Goal: Task Accomplishment & Management: Complete application form

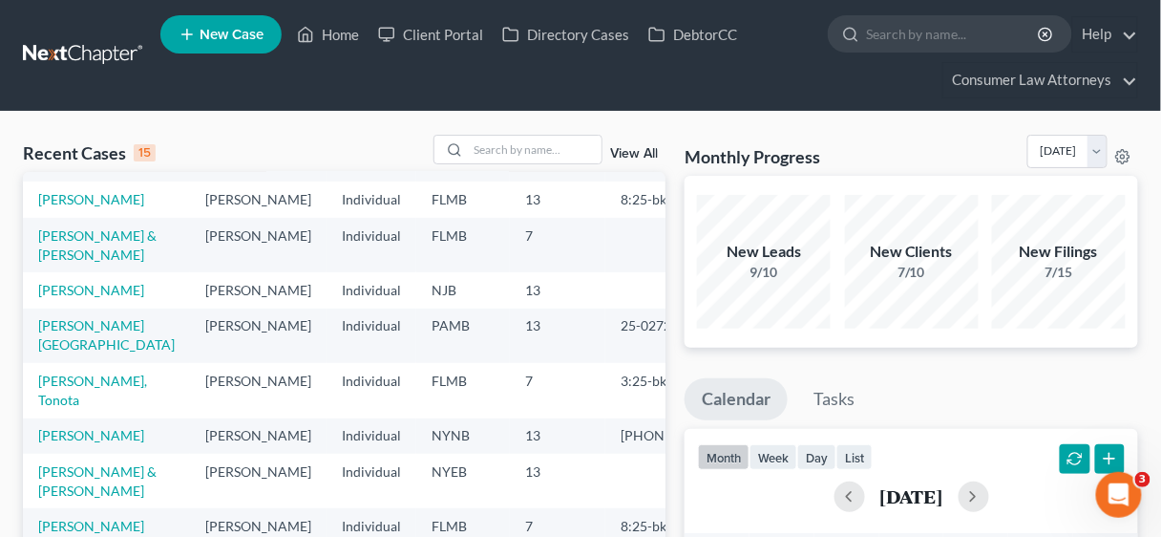
scroll to position [359, 0]
click at [84, 463] on link "[PERSON_NAME] & [PERSON_NAME]" at bounding box center [97, 480] width 118 height 35
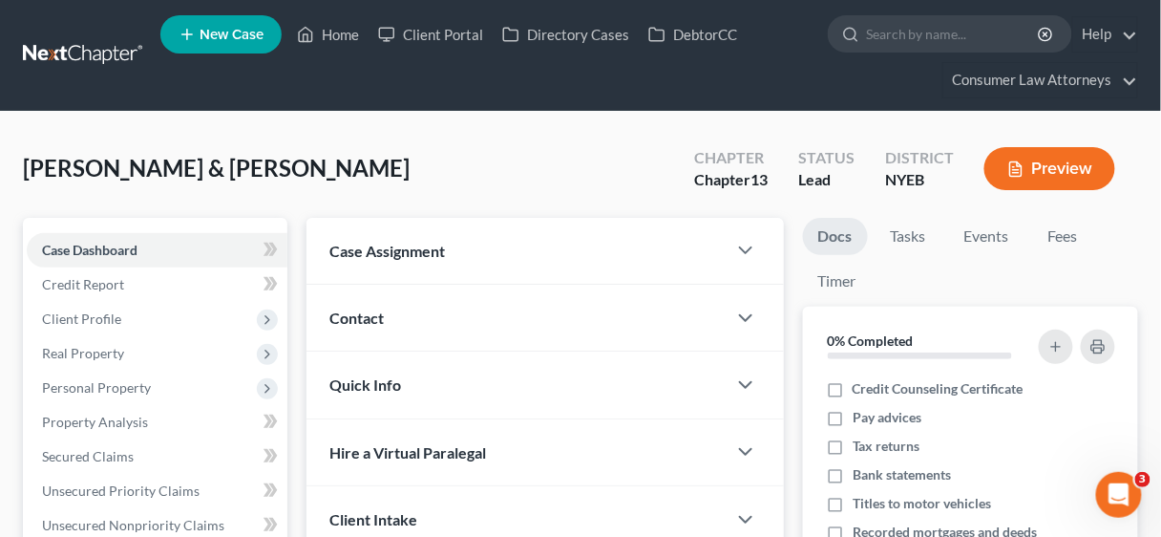
click at [92, 432] on link "Property Analysis" at bounding box center [157, 422] width 261 height 34
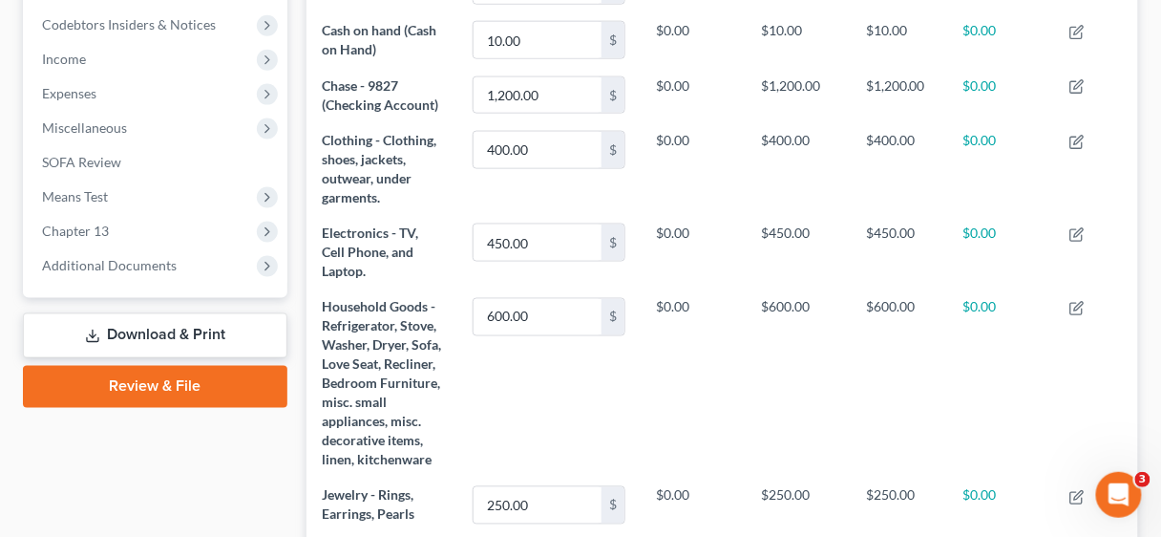
scroll to position [611, 0]
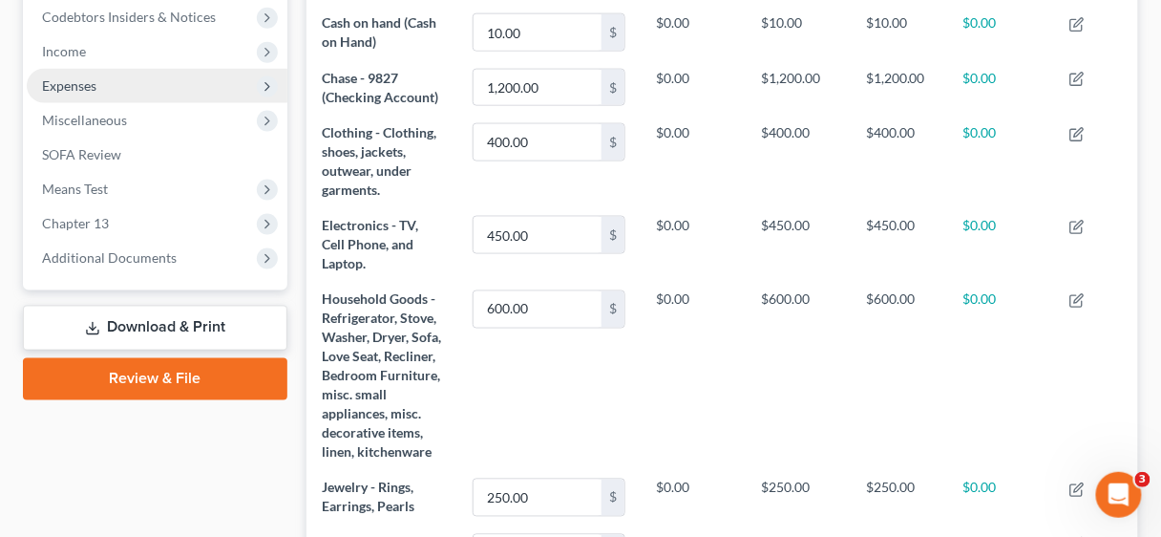
click at [71, 94] on span "Expenses" at bounding box center [157, 86] width 261 height 34
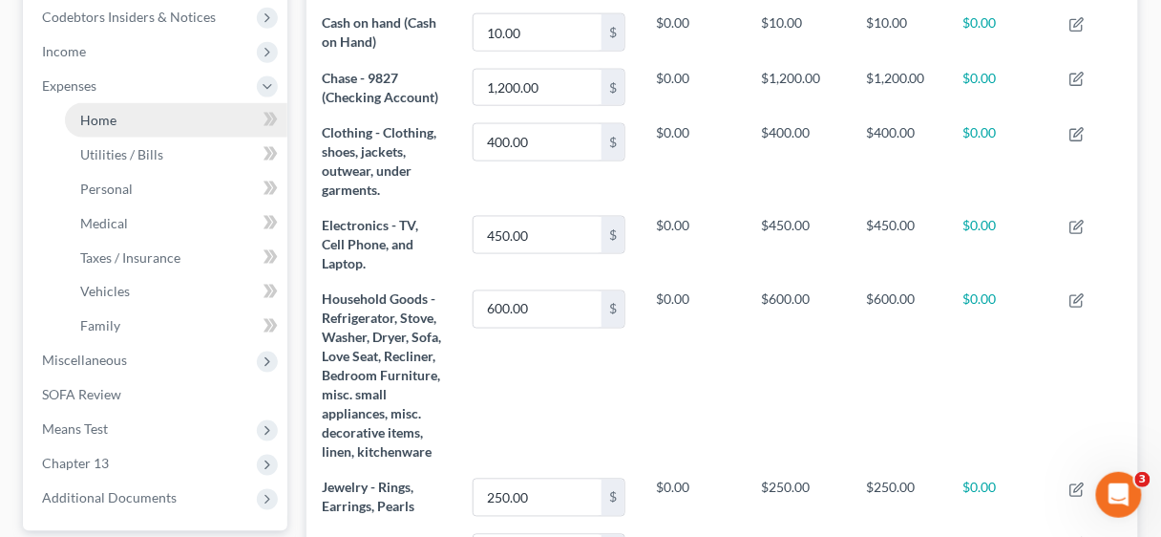
click at [105, 118] on span "Home" at bounding box center [98, 120] width 36 height 16
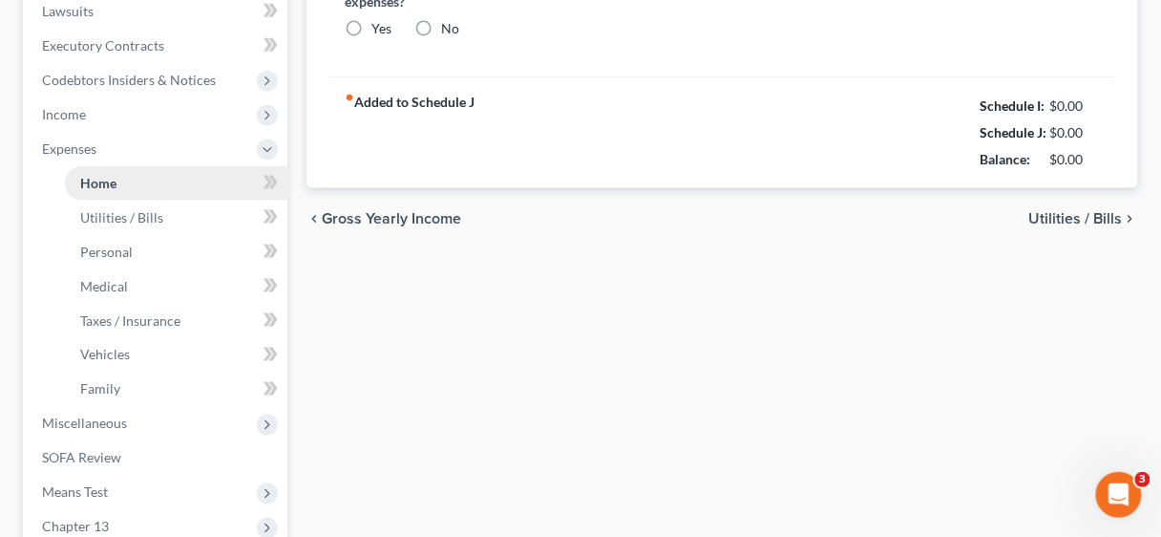
type input "1,912.78"
type input "0.00"
radio input "true"
type input "0.00"
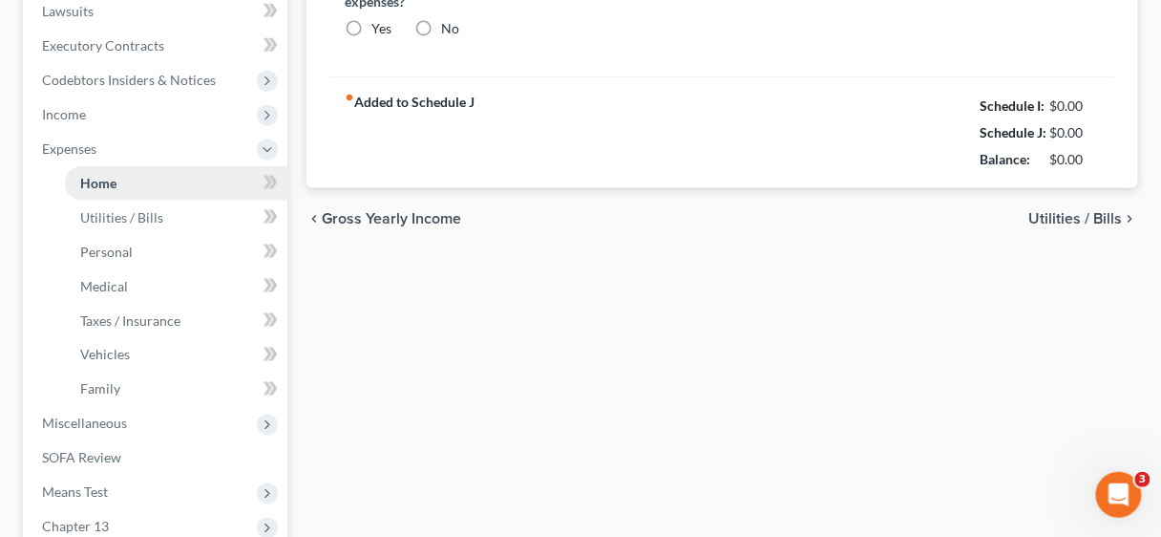
type input "0.00"
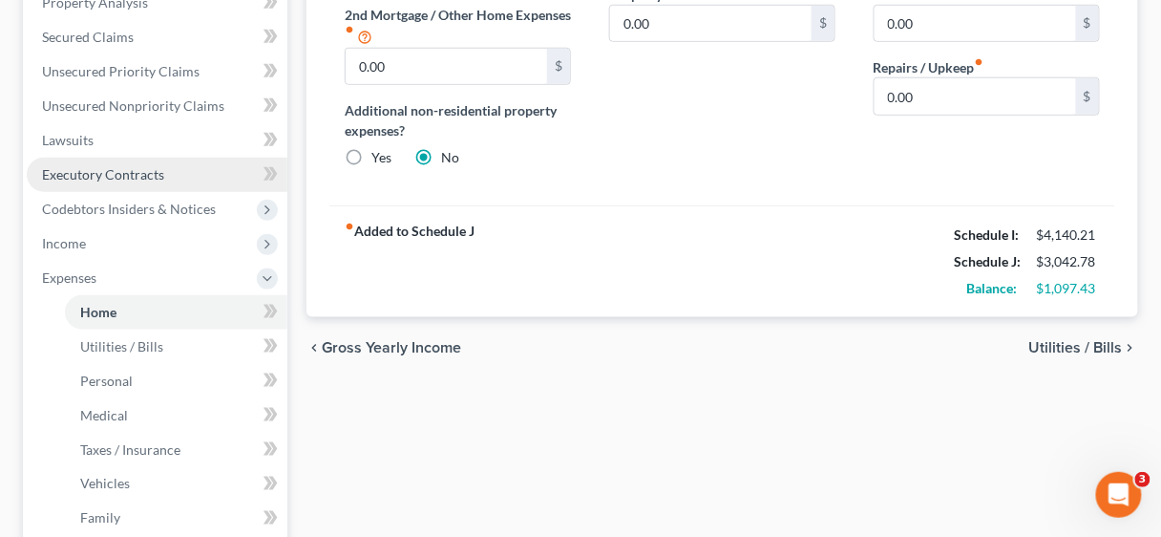
scroll to position [458, 0]
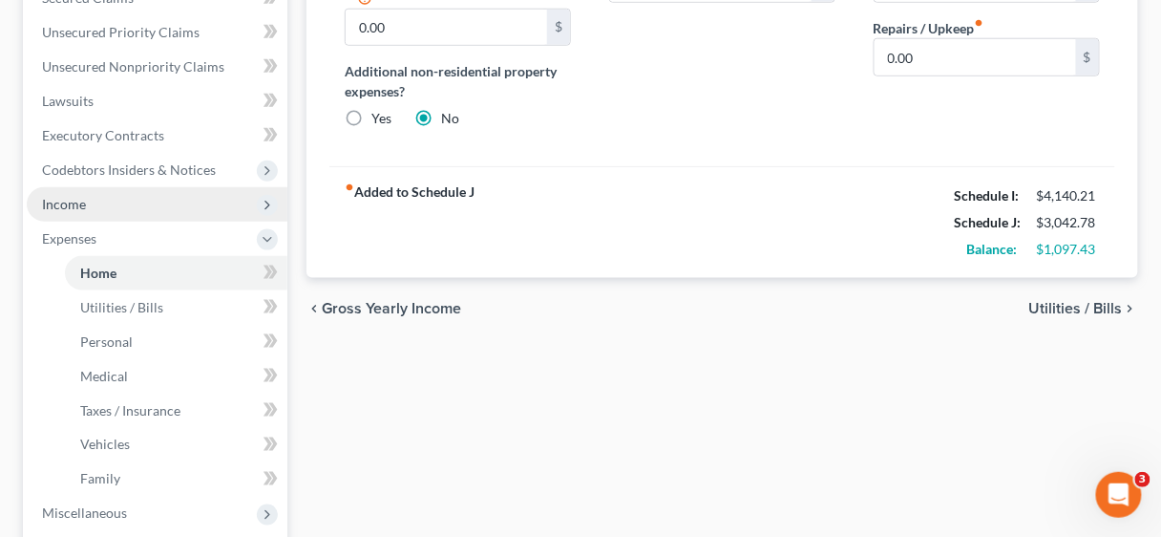
click at [81, 204] on span "Income" at bounding box center [64, 204] width 44 height 16
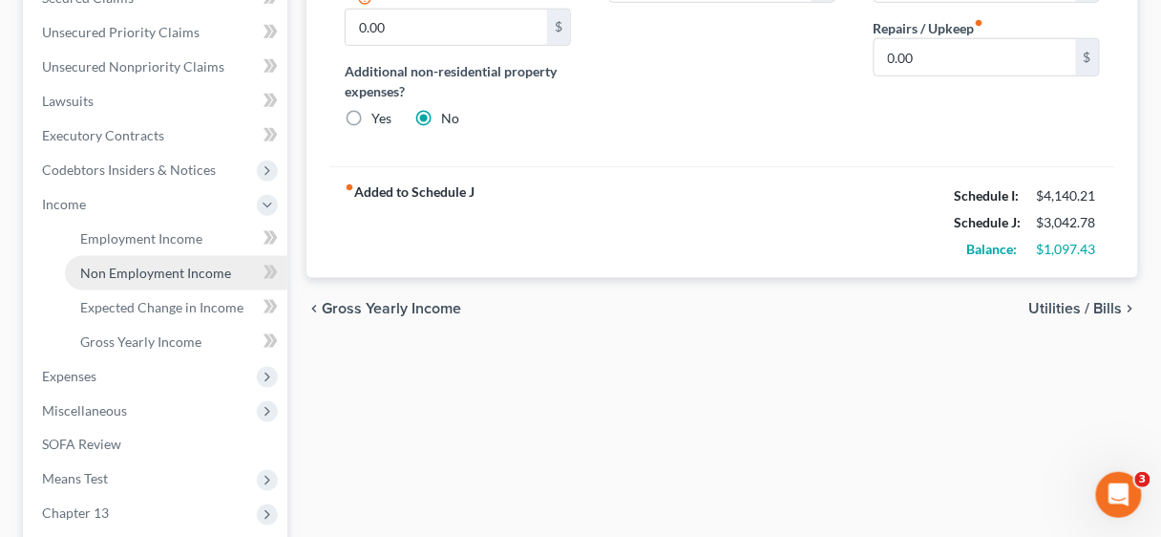
click at [130, 272] on span "Non Employment Income" at bounding box center [155, 273] width 151 height 16
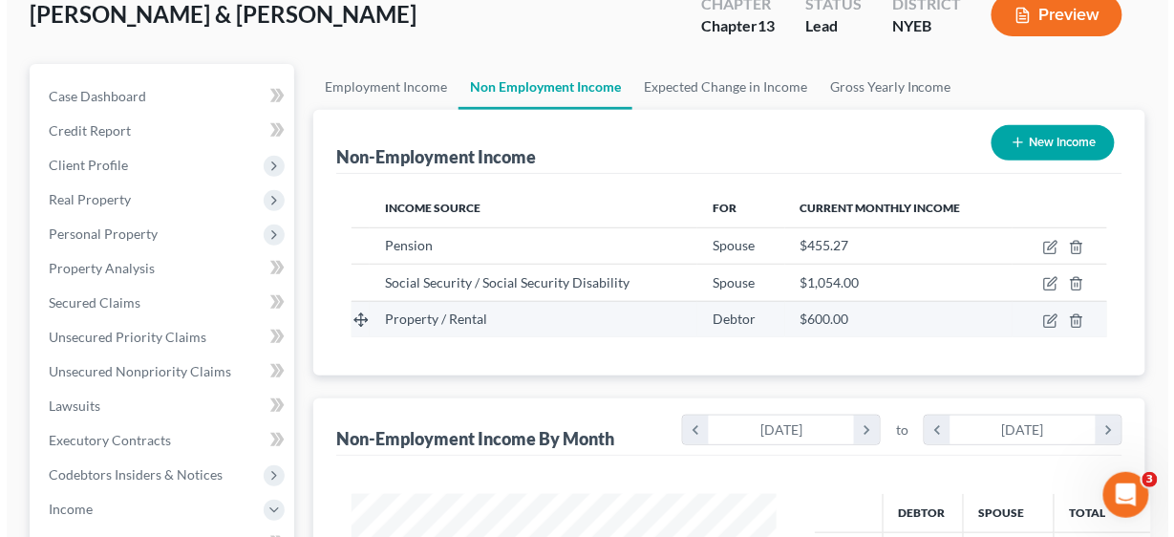
scroll to position [153, 0]
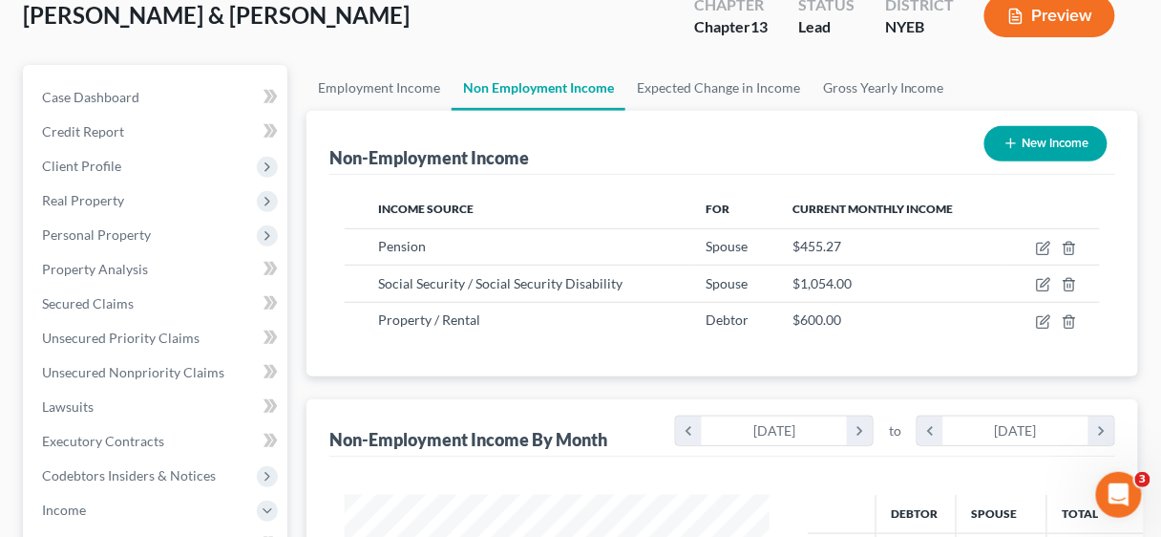
click at [1043, 140] on button "New Income" at bounding box center [1046, 143] width 123 height 35
select select "0"
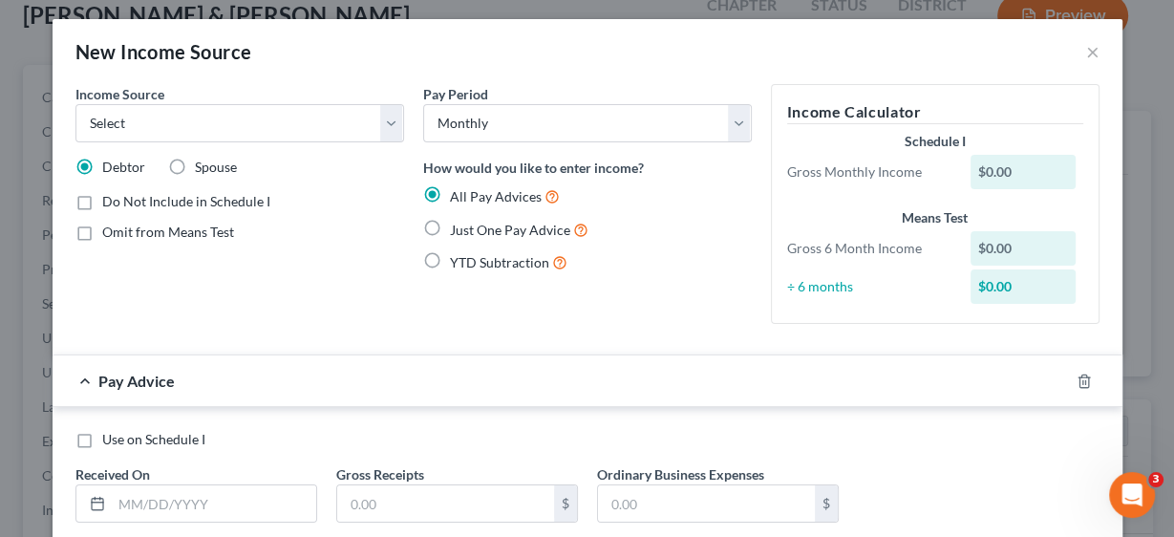
scroll to position [0, 0]
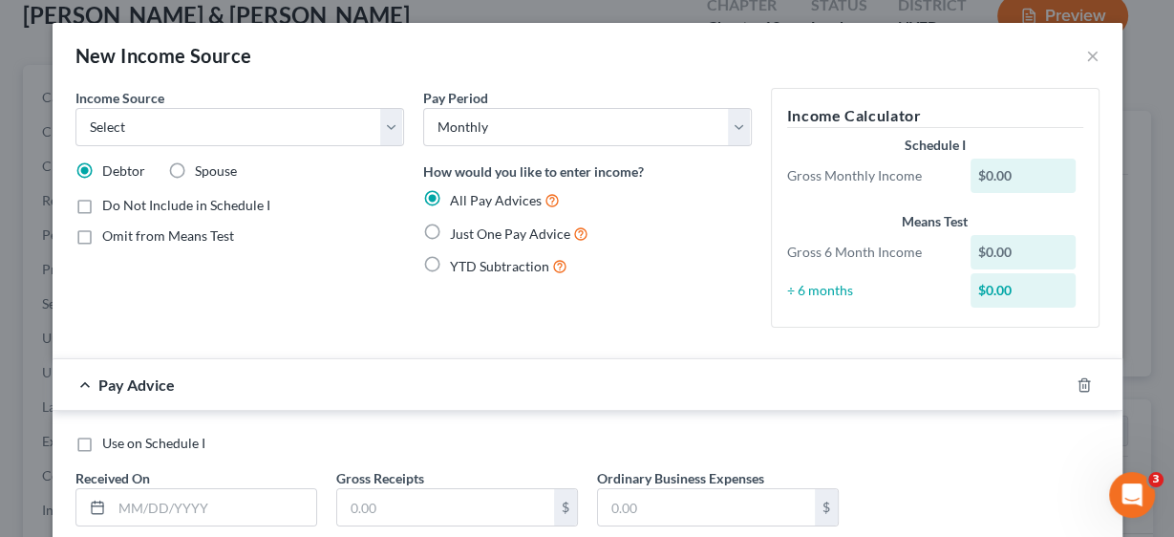
click at [450, 228] on label "Just One Pay Advice" at bounding box center [519, 234] width 138 height 22
click at [457, 228] on input "Just One Pay Advice" at bounding box center [463, 229] width 12 height 12
radio input "true"
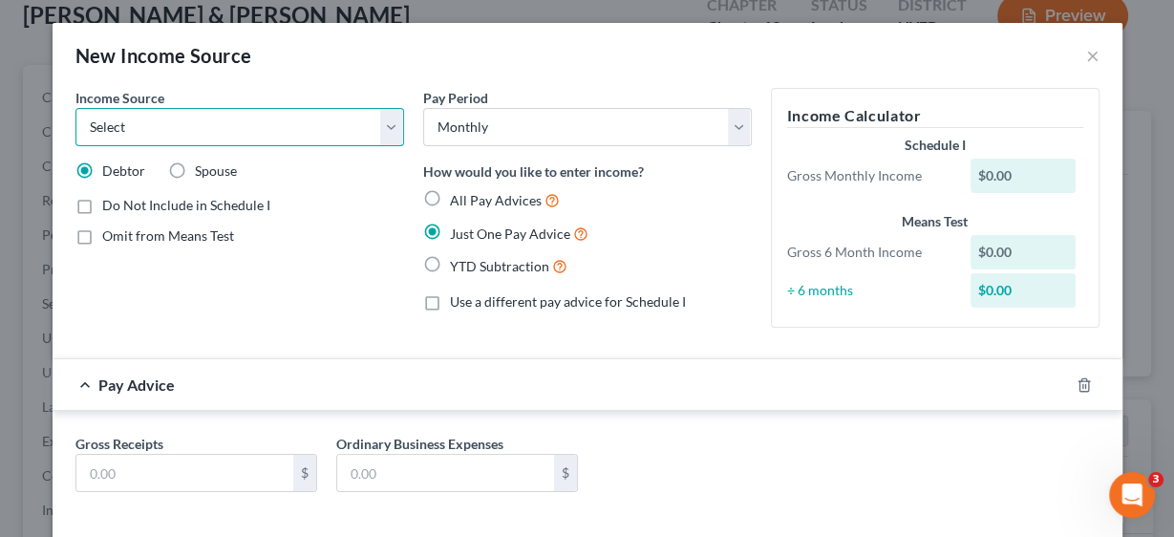
click at [381, 127] on select "Select Unemployment Disability (from employer) Pension Retirement Social Securi…" at bounding box center [239, 127] width 329 height 38
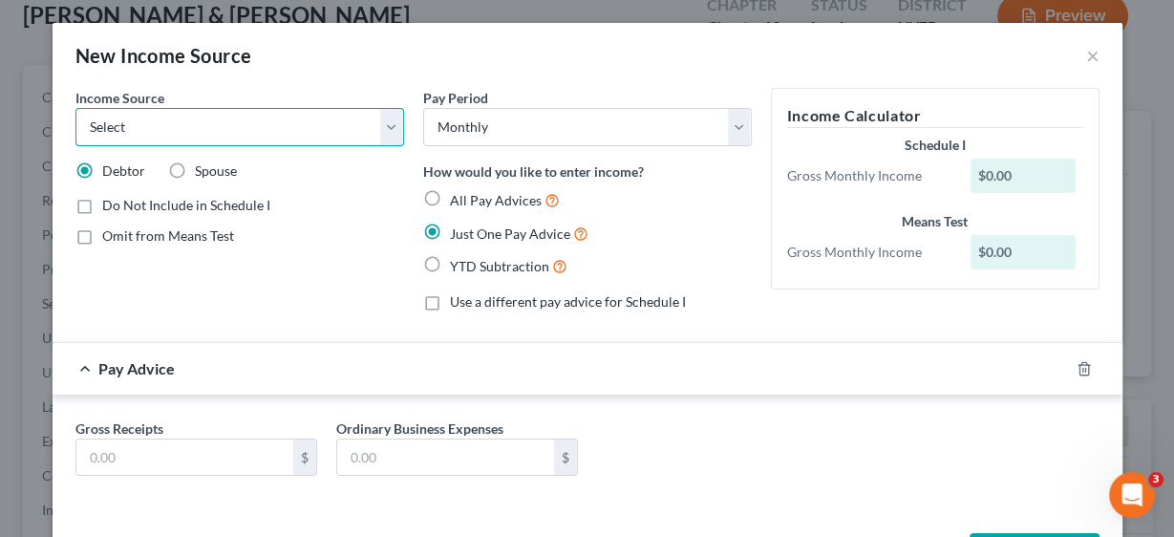
select select "8"
click at [75, 108] on select "Select Unemployment Disability (from employer) Pension Retirement Social Securi…" at bounding box center [239, 127] width 329 height 38
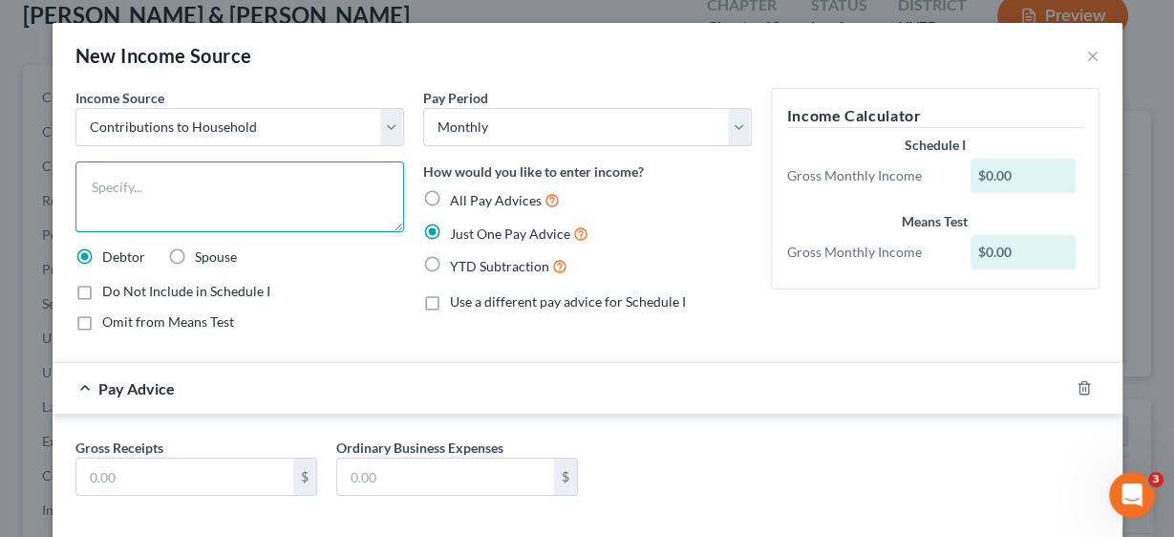
click at [192, 203] on textarea at bounding box center [239, 196] width 329 height 71
type textarea "Son's contribution"
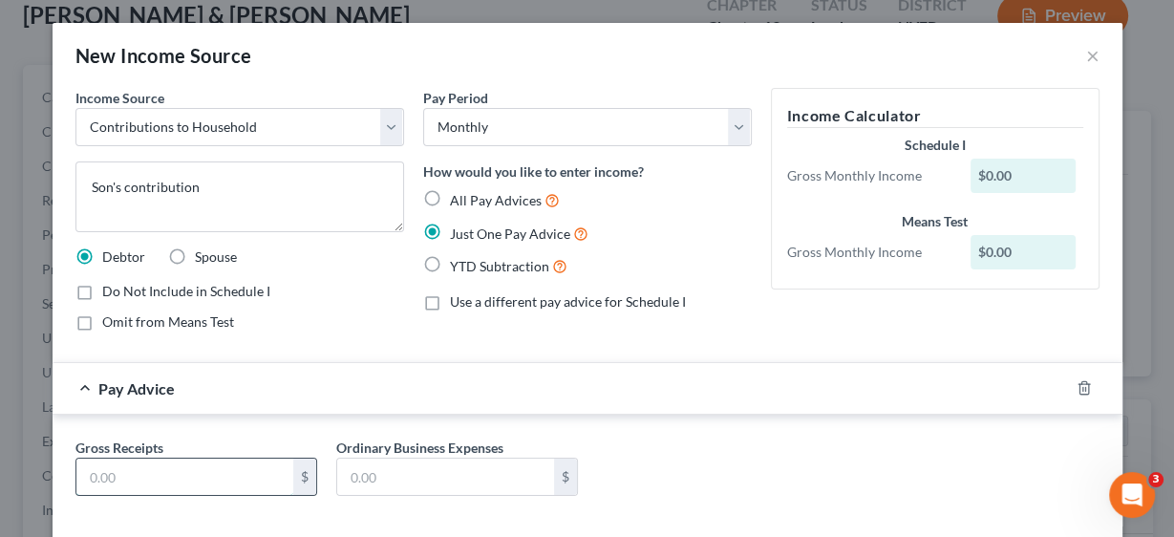
click at [171, 471] on input "text" at bounding box center [184, 476] width 217 height 36
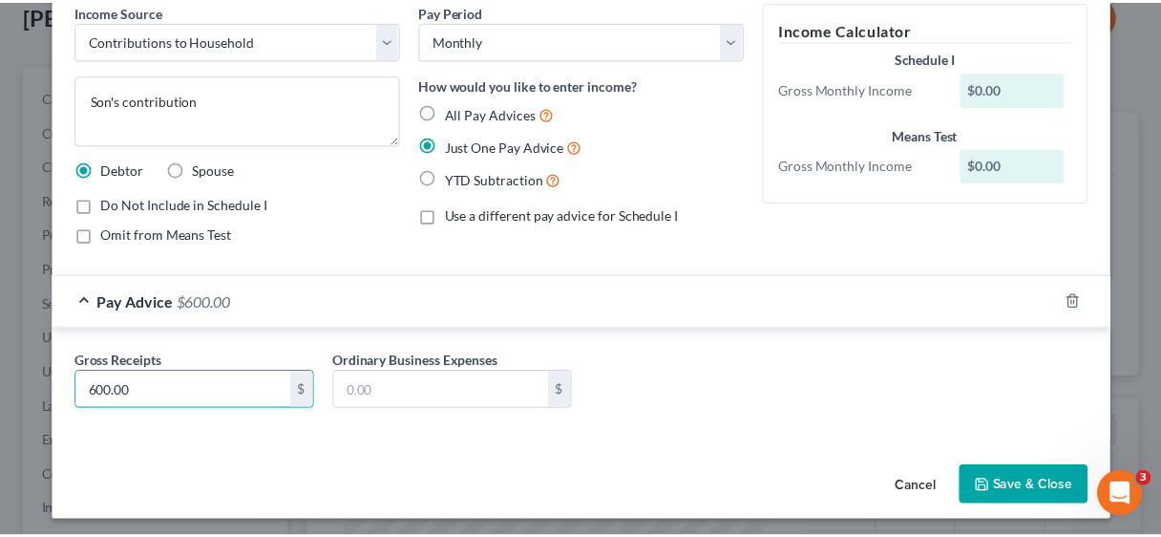
scroll to position [91, 0]
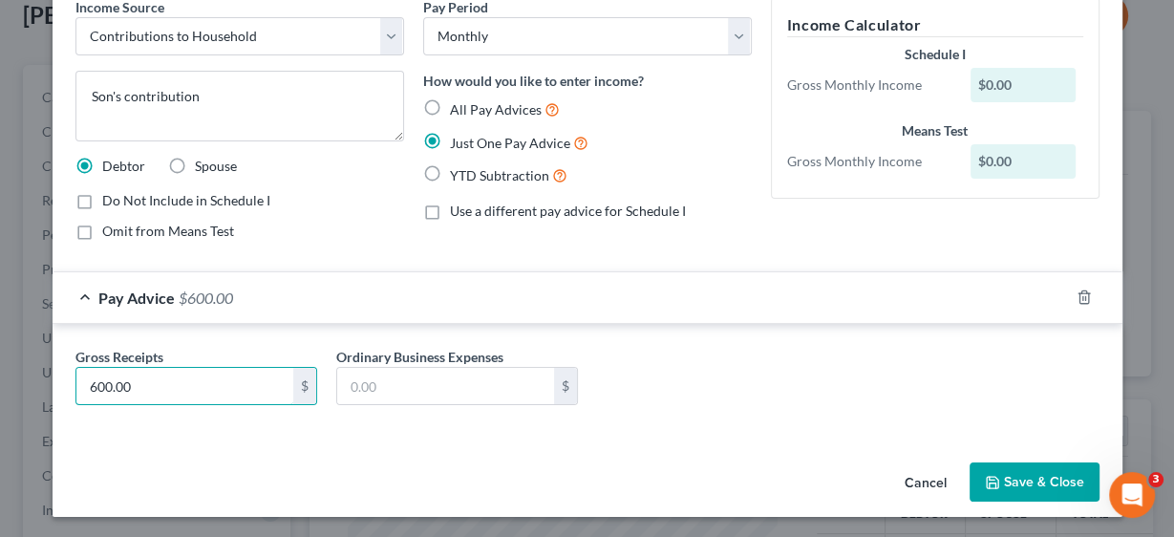
type input "600.00"
click at [1039, 485] on button "Save & Close" at bounding box center [1034, 482] width 130 height 40
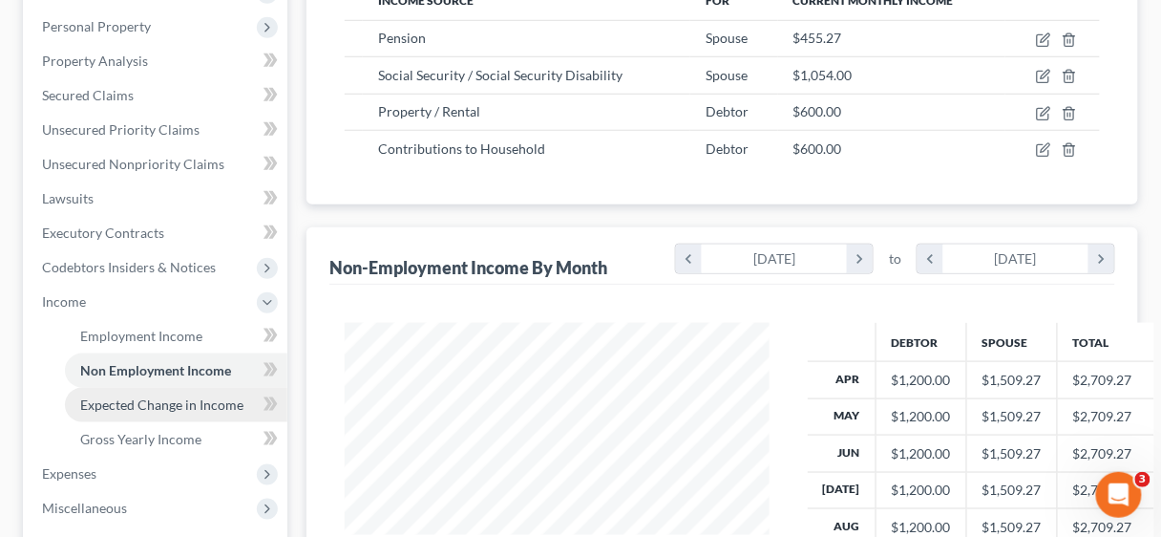
scroll to position [382, 0]
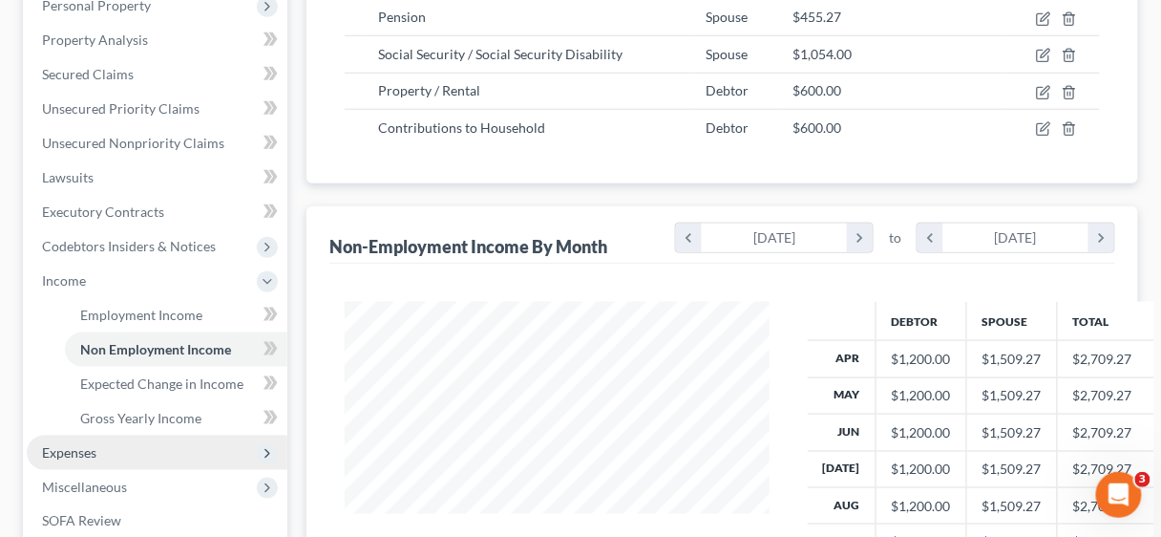
click at [76, 449] on span "Expenses" at bounding box center [69, 452] width 54 height 16
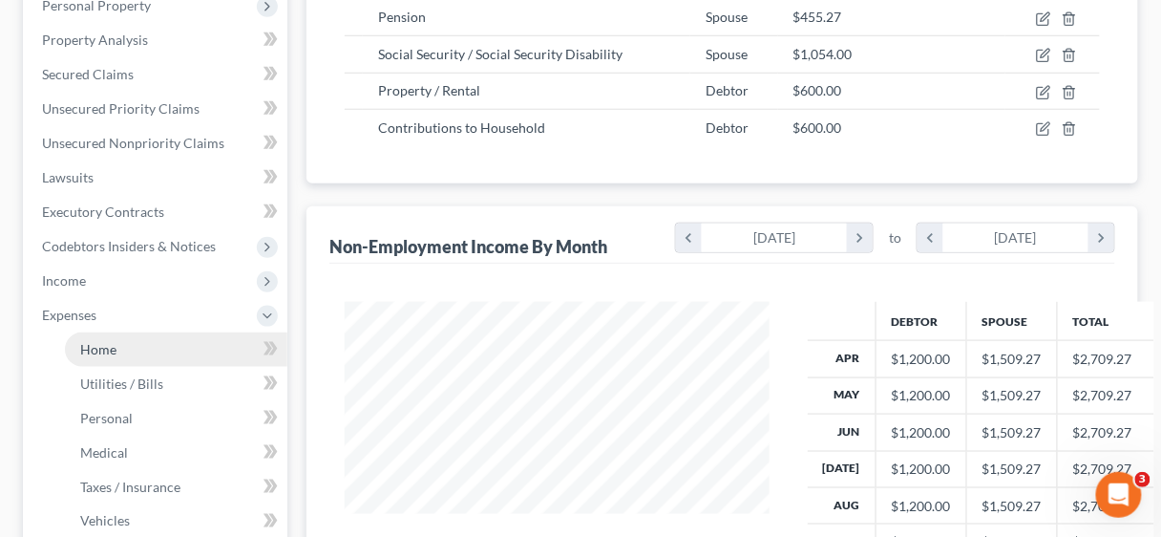
click at [108, 350] on span "Home" at bounding box center [98, 349] width 36 height 16
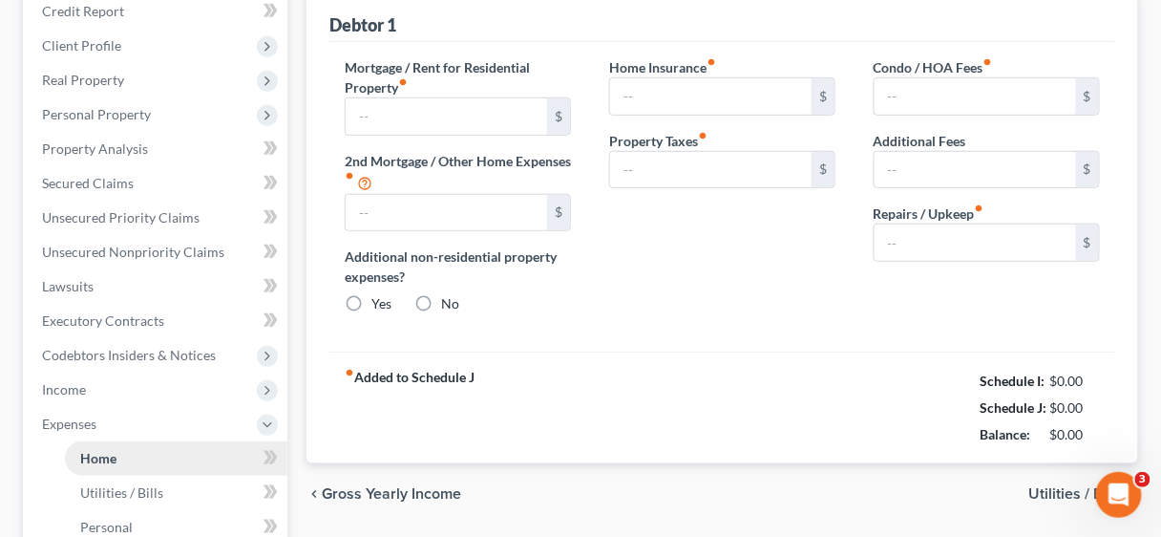
type input "1,912.78"
type input "0.00"
radio input "true"
type input "0.00"
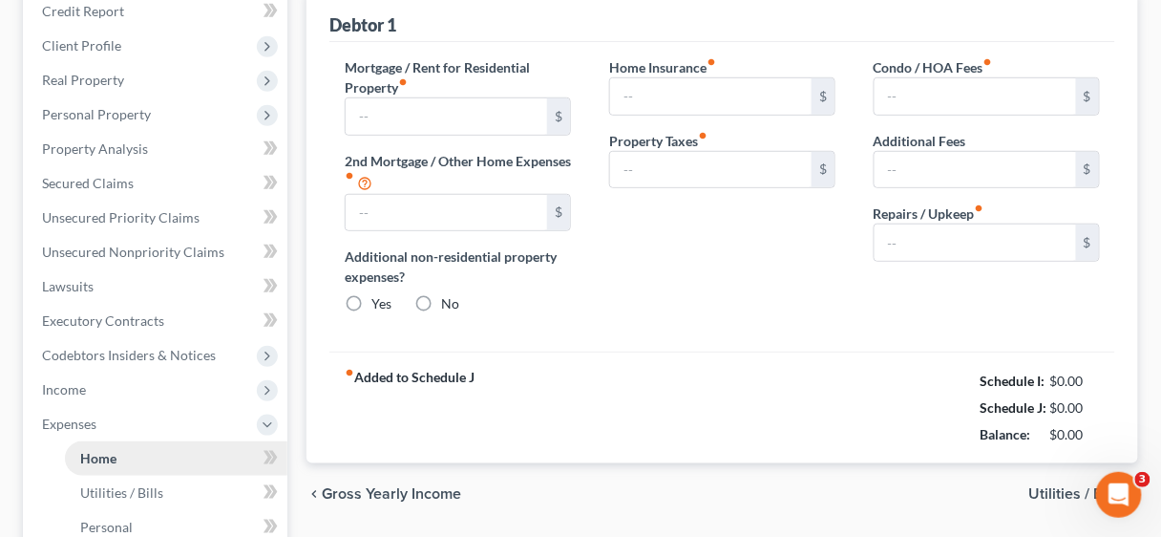
type input "0.00"
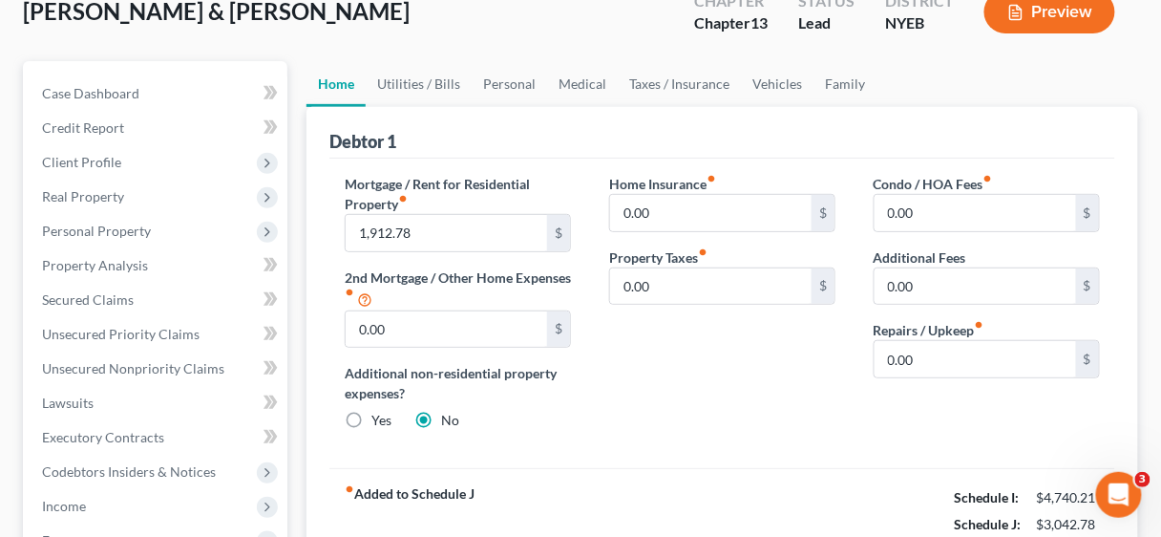
scroll to position [76, 0]
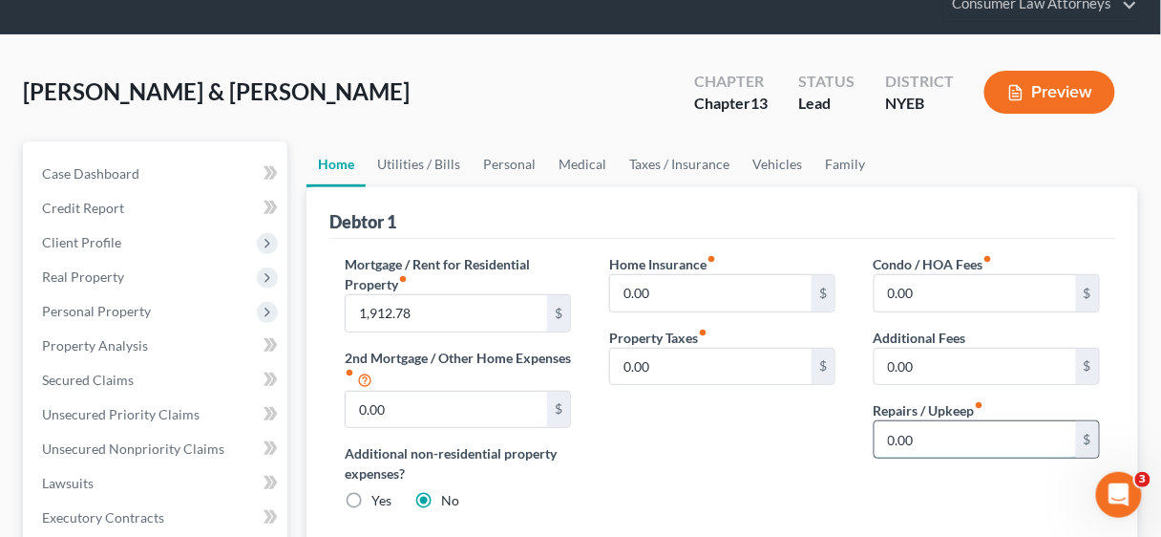
click at [939, 435] on input "0.00" at bounding box center [976, 439] width 202 height 36
type input "100.00"
click at [786, 453] on div "Home Insurance fiber_manual_record 0.00 $ Property Taxes fiber_manual_record 0.…" at bounding box center [722, 390] width 265 height 272
click at [420, 158] on link "Utilities / Bills" at bounding box center [419, 164] width 106 height 46
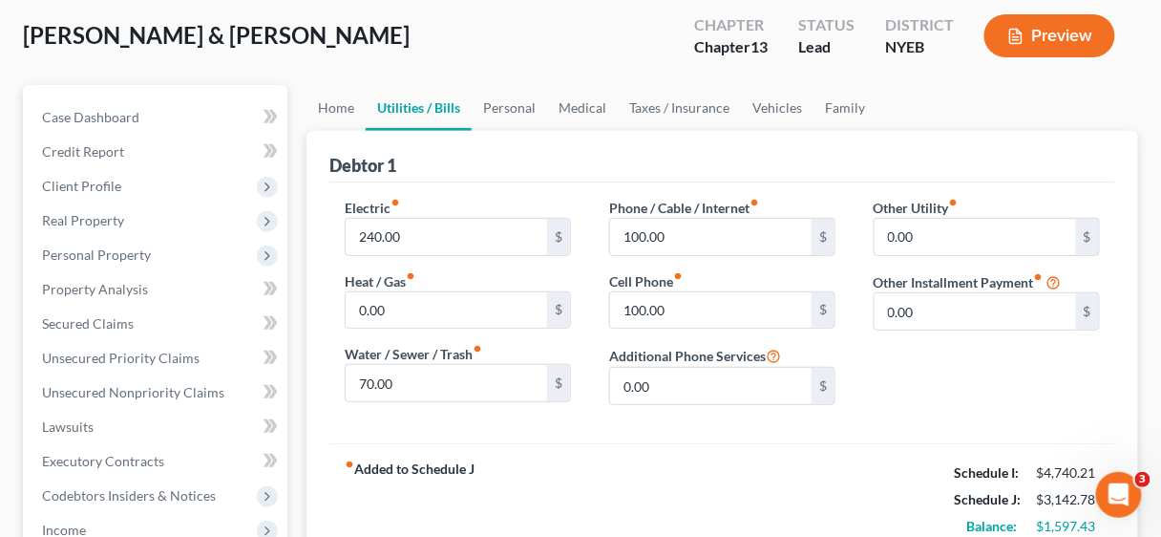
scroll to position [153, 0]
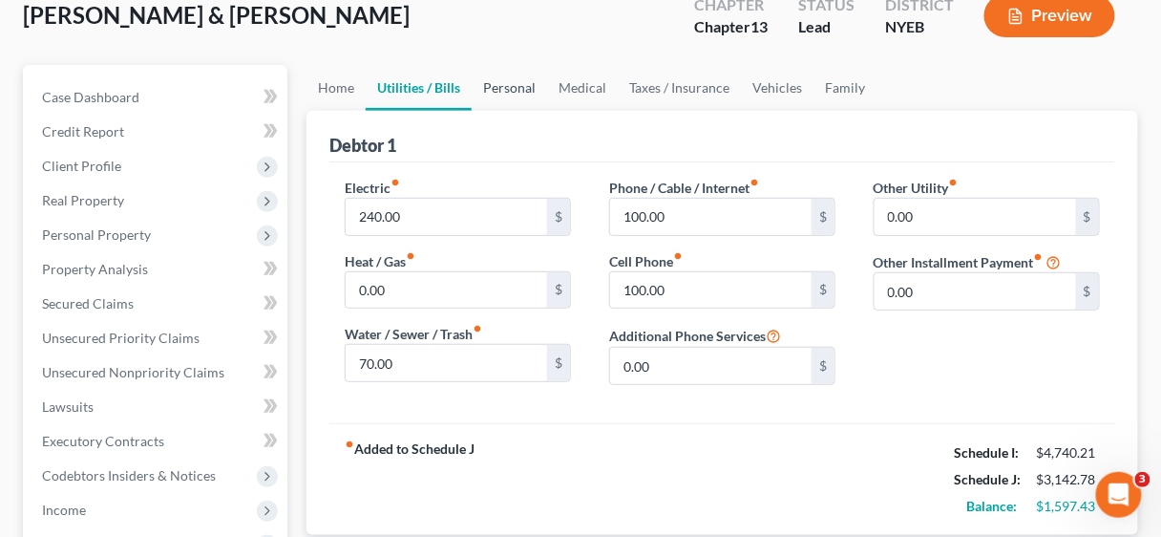
click at [523, 86] on link "Personal" at bounding box center [509, 88] width 75 height 46
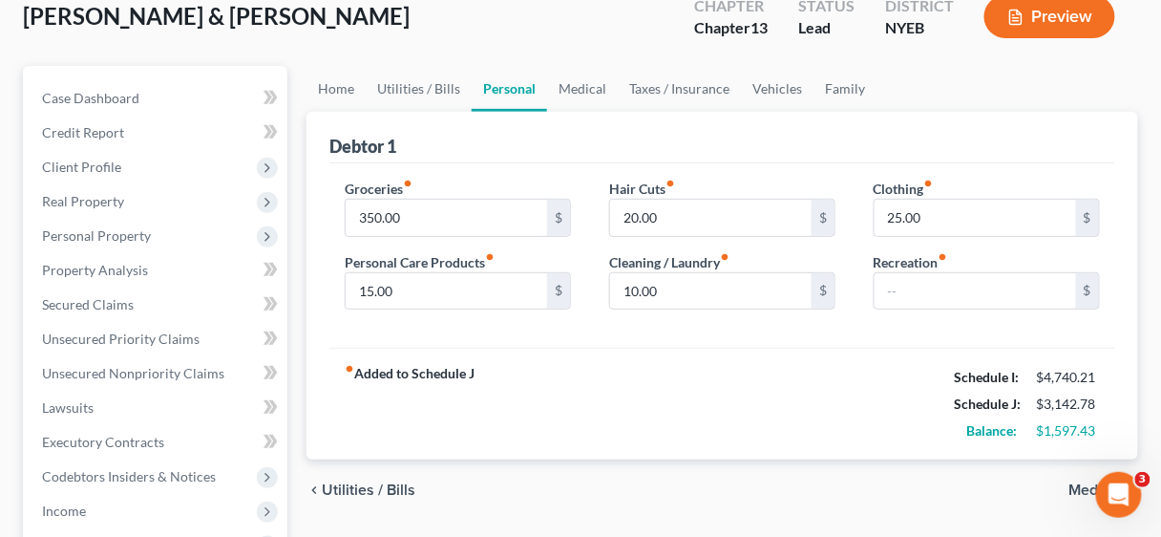
scroll to position [153, 0]
click at [918, 274] on input "text" at bounding box center [976, 290] width 202 height 36
type input "100.00"
click at [889, 348] on div "fiber_manual_record Added to Schedule J Schedule I: $4,740.21 Schedule J: $3,24…" at bounding box center [722, 403] width 786 height 112
click at [433, 287] on input "15.00" at bounding box center [447, 290] width 202 height 36
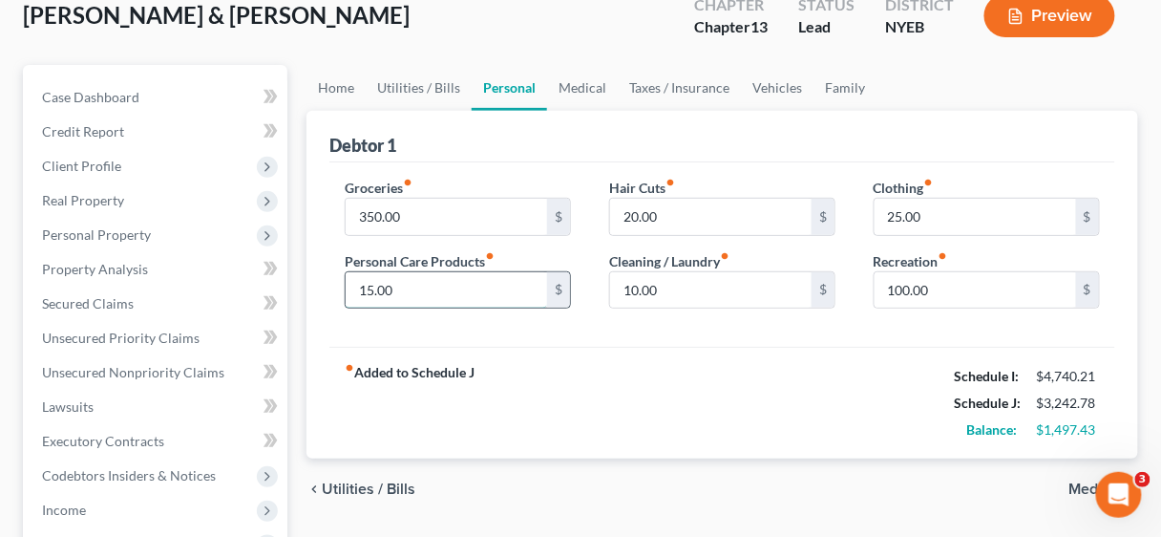
click at [444, 287] on input "15.00" at bounding box center [447, 290] width 202 height 36
drag, startPoint x: 444, startPoint y: 287, endPoint x: 361, endPoint y: 289, distance: 83.1
click at [361, 289] on input "15.00" at bounding box center [447, 290] width 202 height 36
type input "50.00"
click at [657, 281] on input "10.00" at bounding box center [711, 290] width 202 height 36
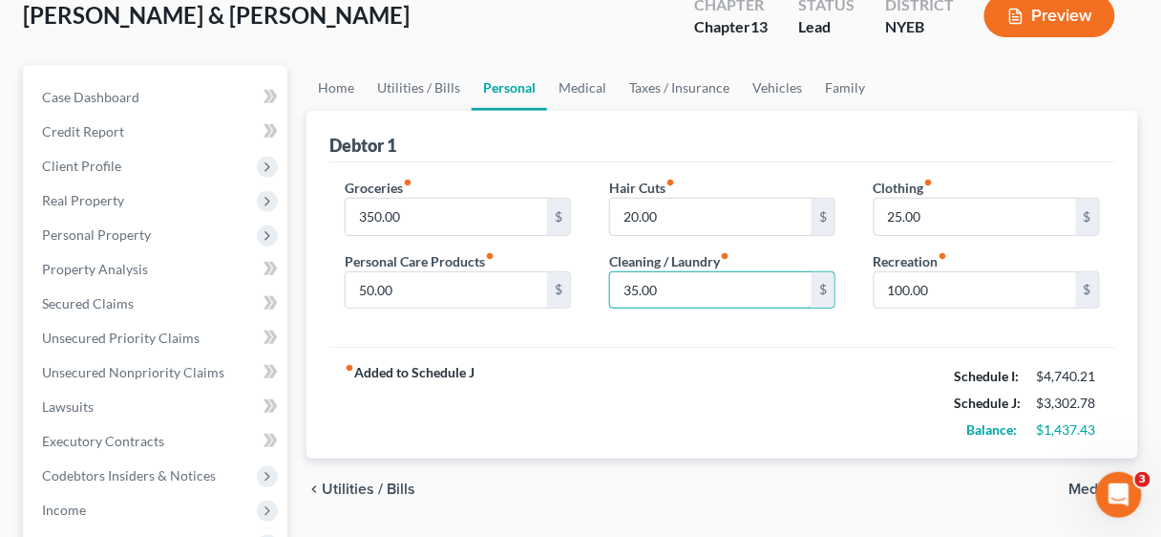
type input "35.00"
click at [738, 372] on div "fiber_manual_record Added to Schedule J Schedule I: $4,740.21 Schedule J: $3,30…" at bounding box center [722, 403] width 786 height 112
click at [931, 217] on input "25.00" at bounding box center [976, 217] width 202 height 36
drag, startPoint x: 966, startPoint y: 220, endPoint x: 884, endPoint y: 206, distance: 83.2
click at [884, 206] on input "75.00" at bounding box center [976, 217] width 202 height 36
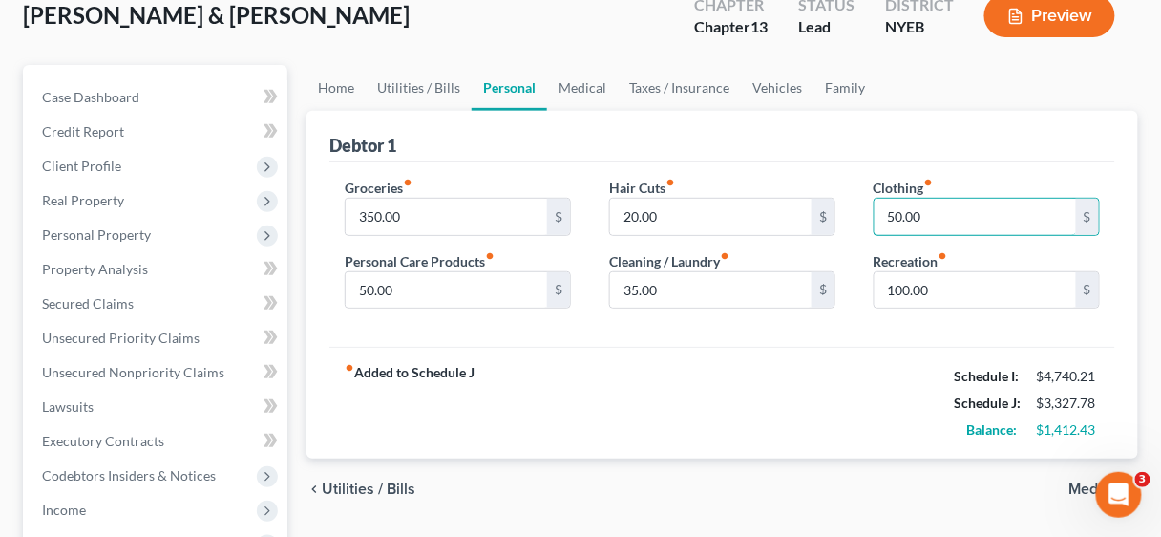
type input "50.00"
click at [825, 363] on div "fiber_manual_record Added to Schedule J Schedule I: $4,740.21 Schedule J: $3,32…" at bounding box center [722, 403] width 786 height 112
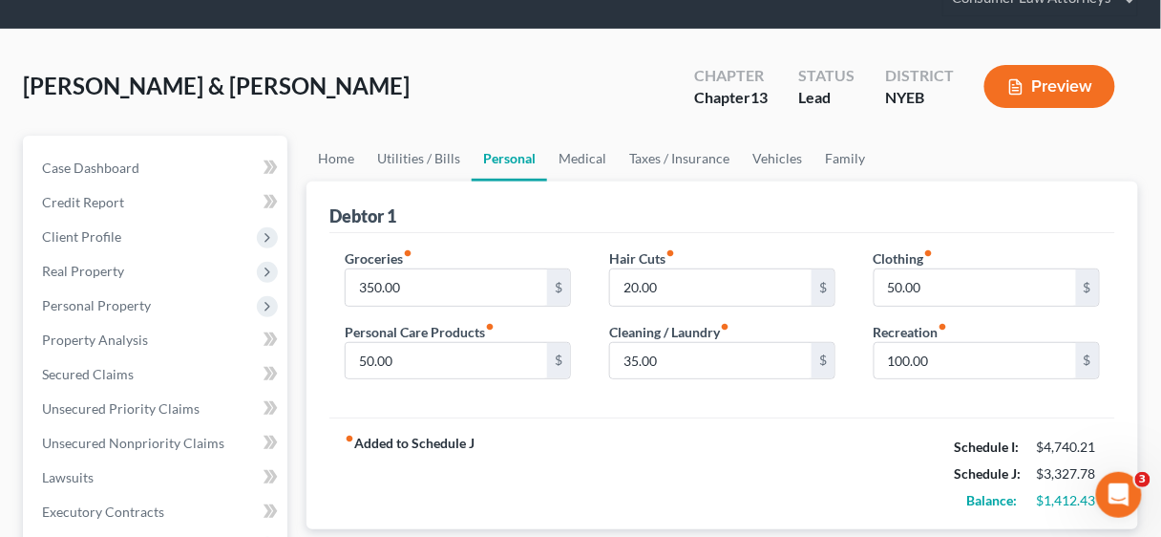
scroll to position [0, 0]
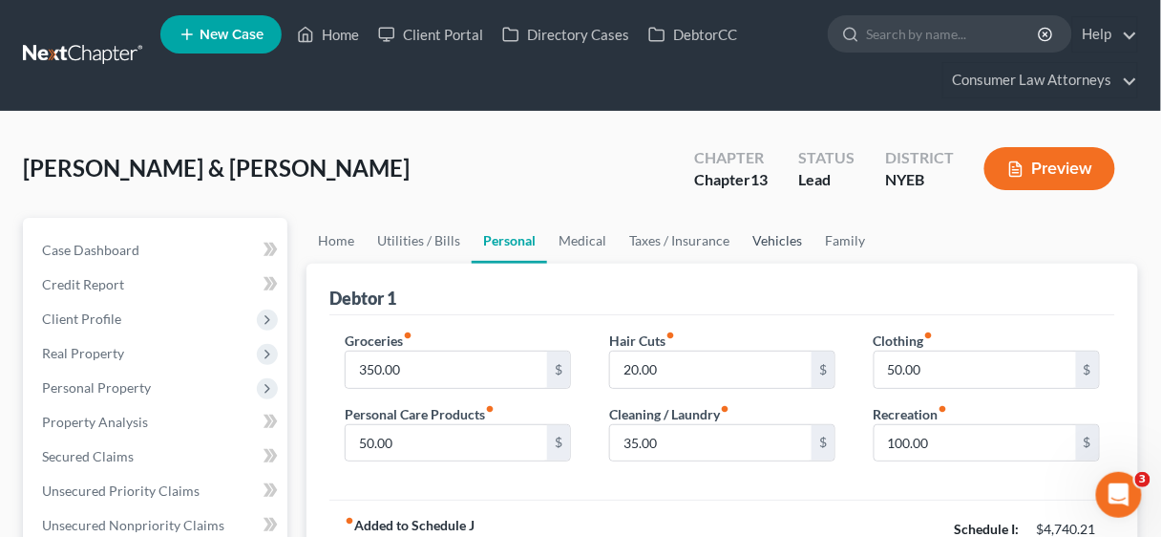
click at [774, 237] on link "Vehicles" at bounding box center [777, 241] width 73 height 46
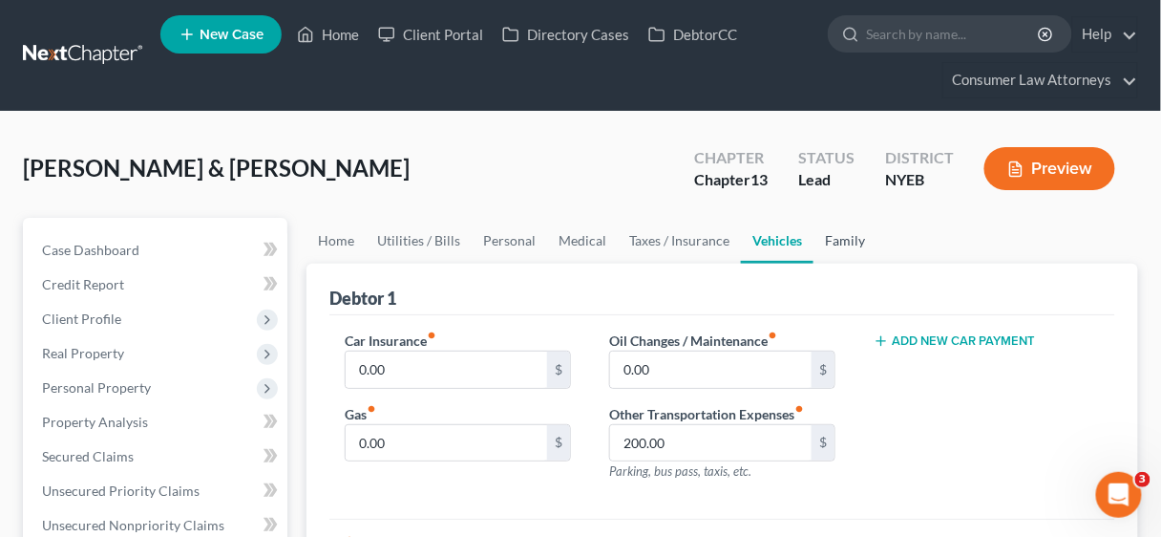
click at [838, 241] on link "Family" at bounding box center [845, 241] width 63 height 46
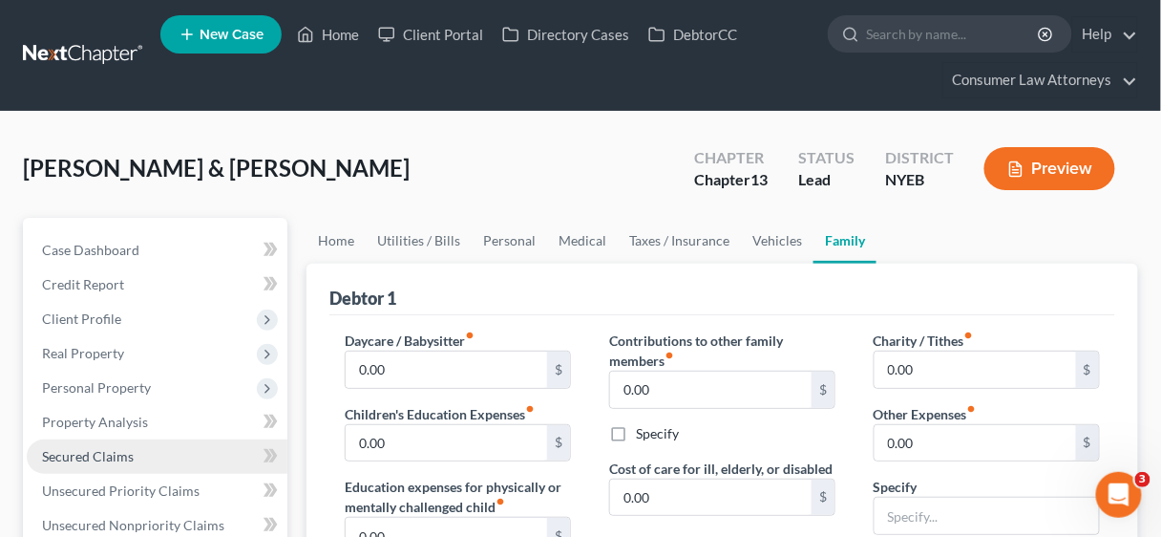
click at [81, 453] on span "Secured Claims" at bounding box center [88, 456] width 92 height 16
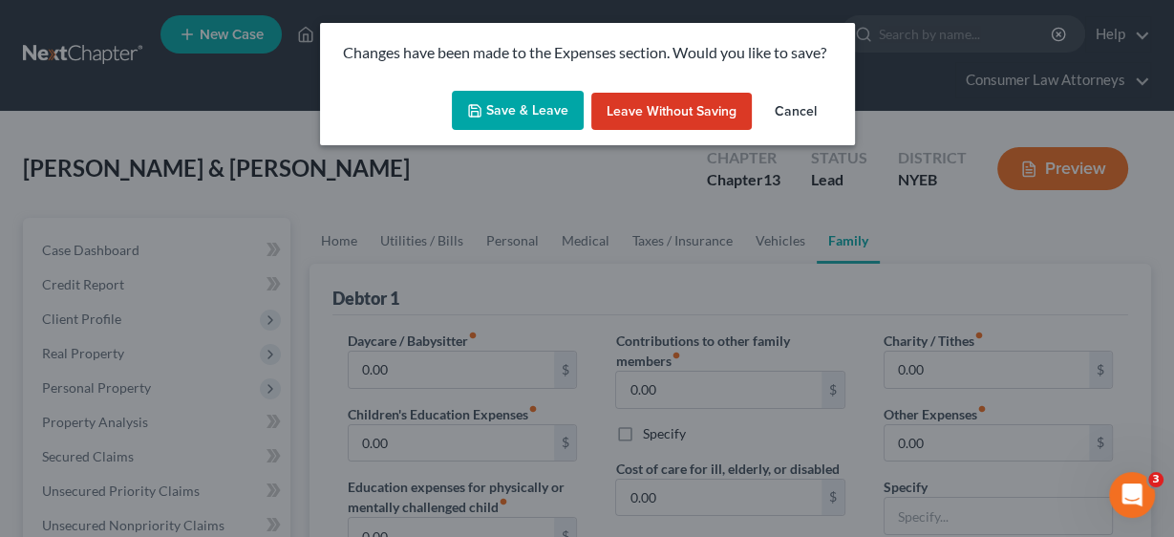
click at [539, 106] on button "Save & Leave" at bounding box center [518, 111] width 132 height 40
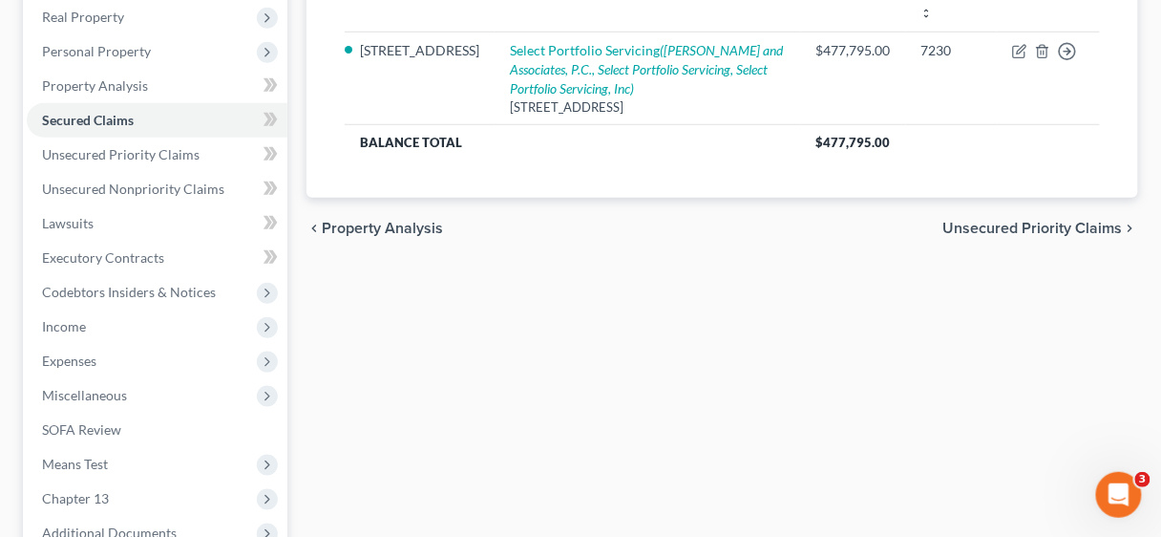
scroll to position [535, 0]
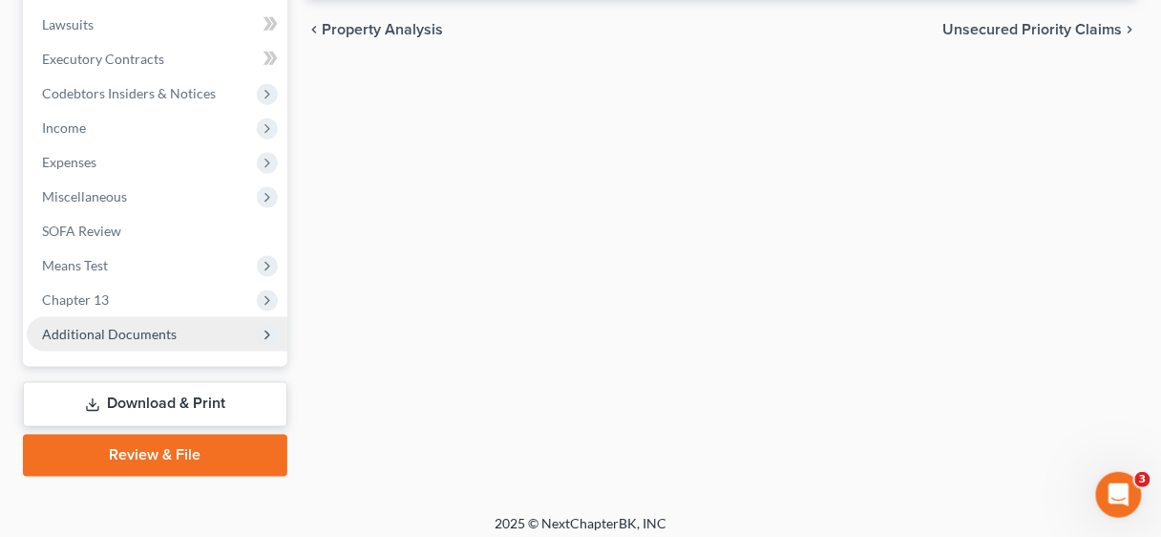
click at [114, 332] on span "Additional Documents" at bounding box center [109, 334] width 135 height 16
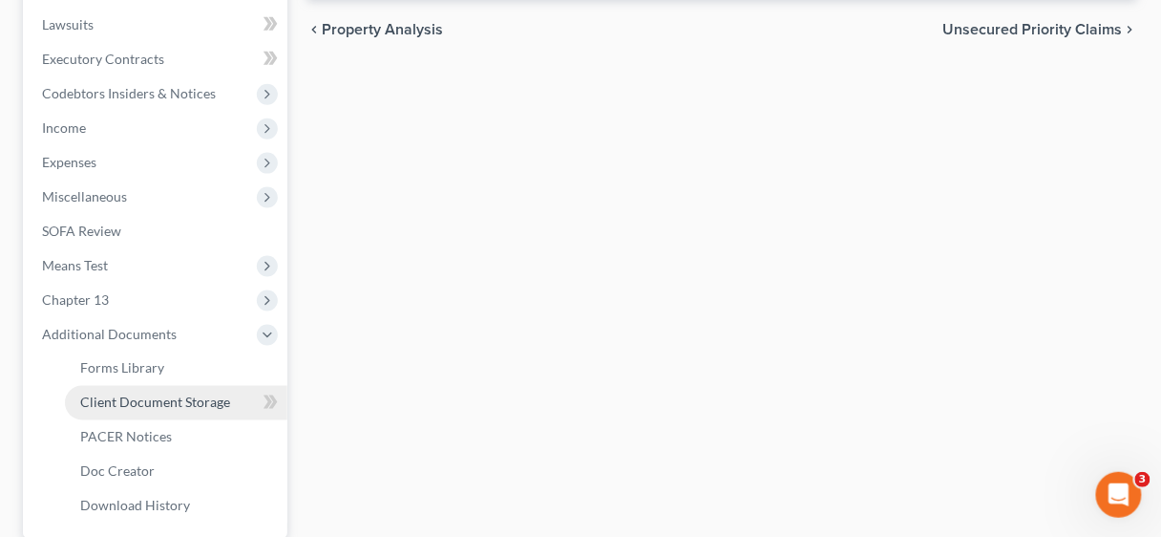
click at [147, 406] on span "Client Document Storage" at bounding box center [155, 402] width 150 height 16
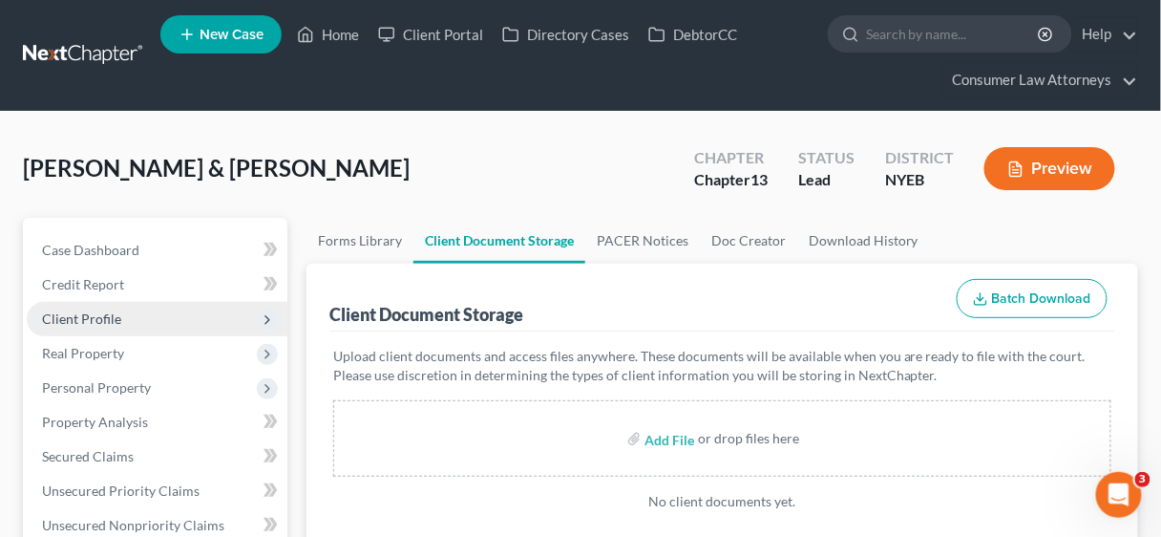
click at [78, 323] on span "Client Profile" at bounding box center [81, 318] width 79 height 16
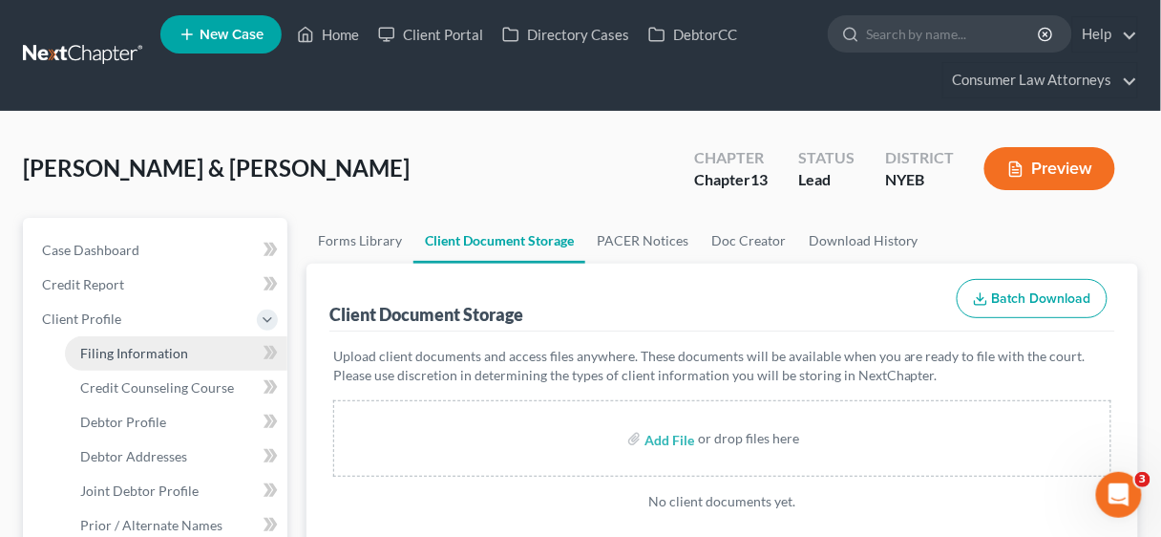
click at [116, 345] on span "Filing Information" at bounding box center [134, 353] width 108 height 16
select select "1"
select select "3"
select select "14"
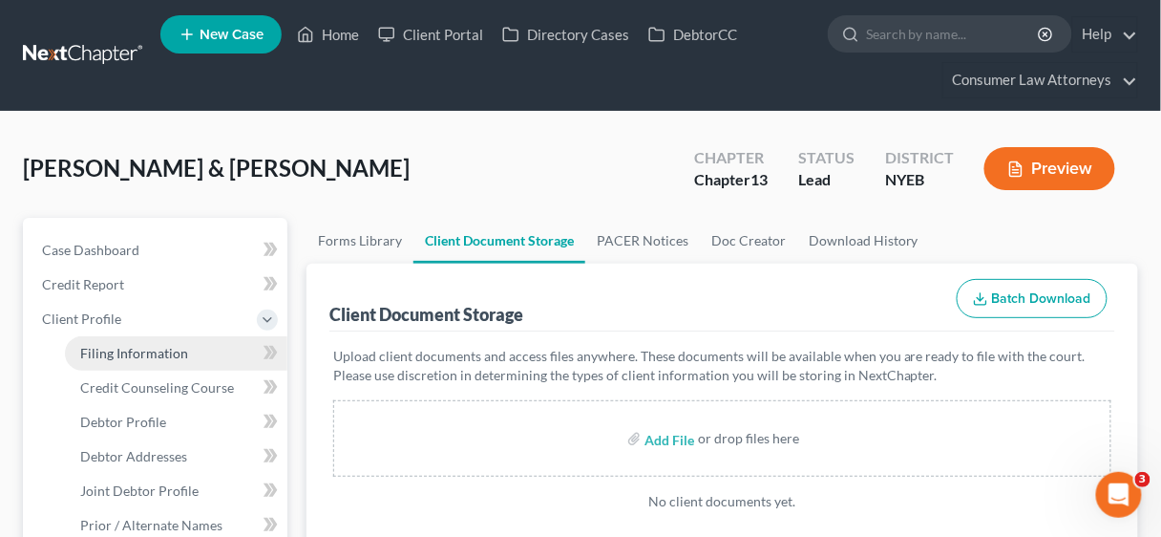
select select "4"
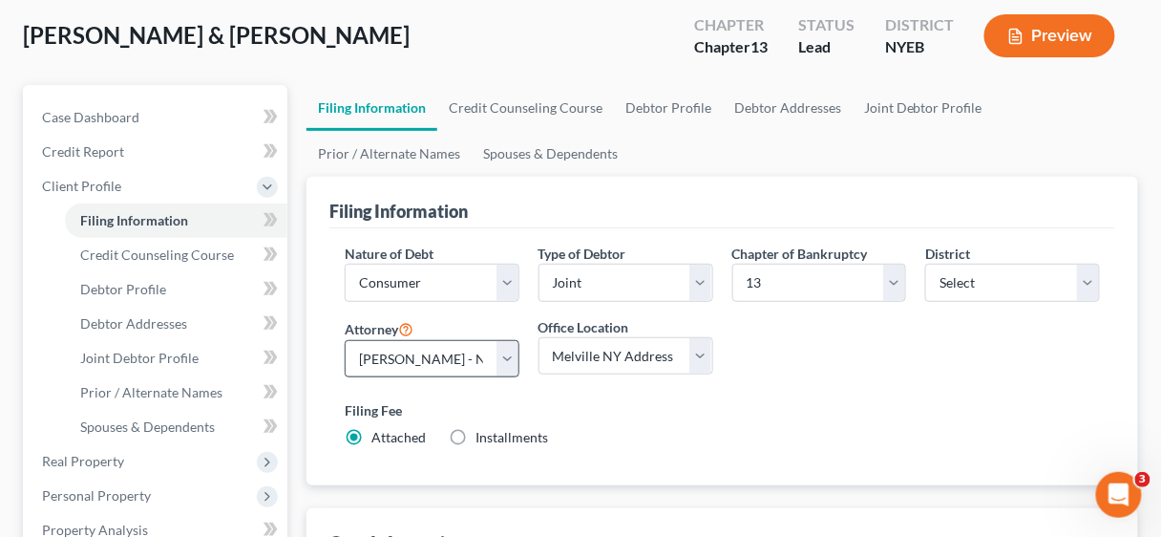
scroll to position [153, 0]
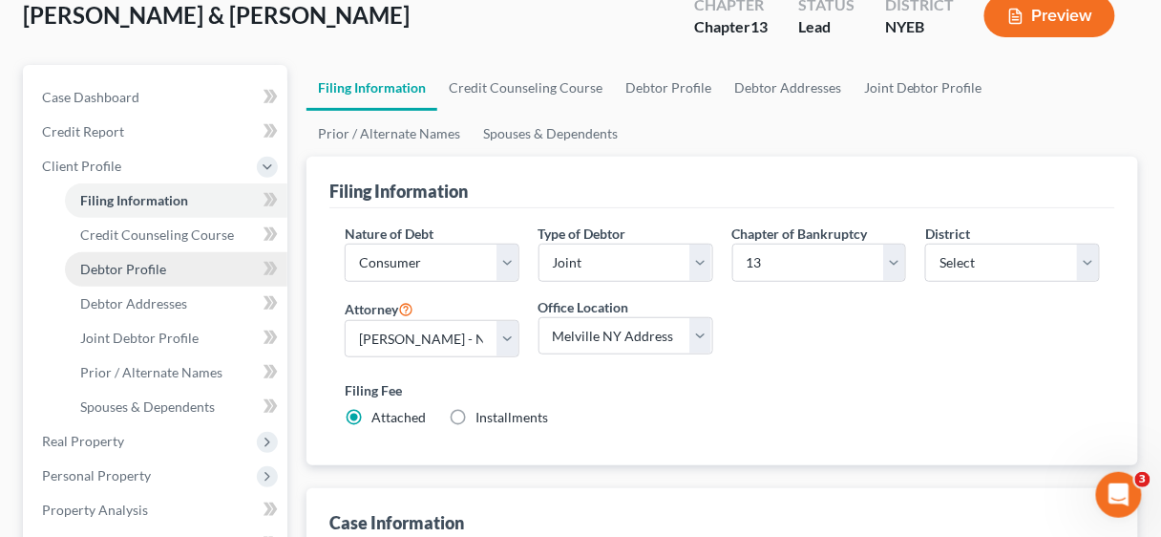
click at [126, 263] on span "Debtor Profile" at bounding box center [123, 269] width 86 height 16
select select "1"
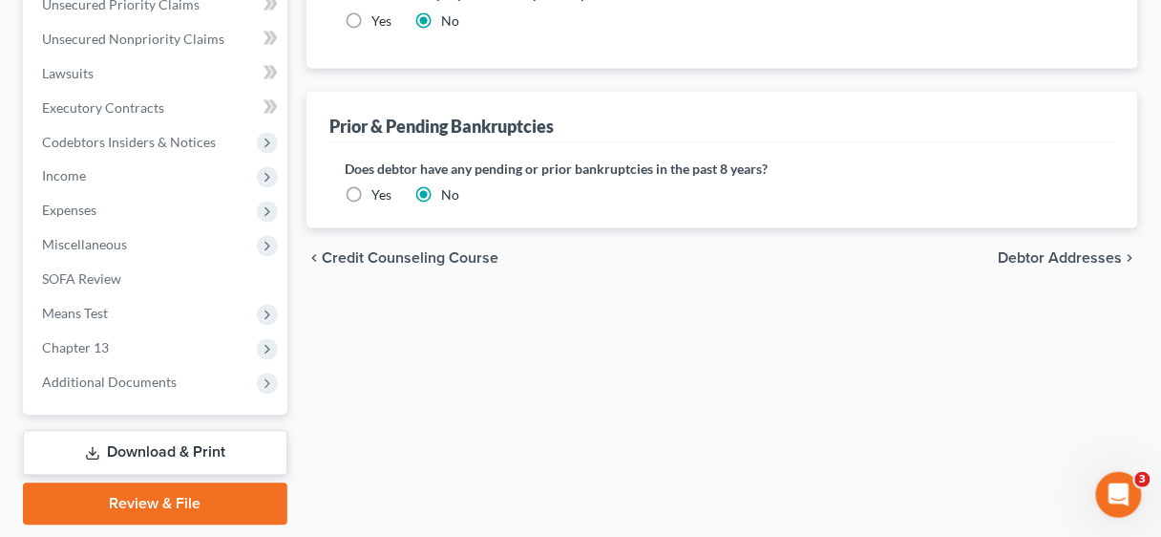
scroll to position [784, 0]
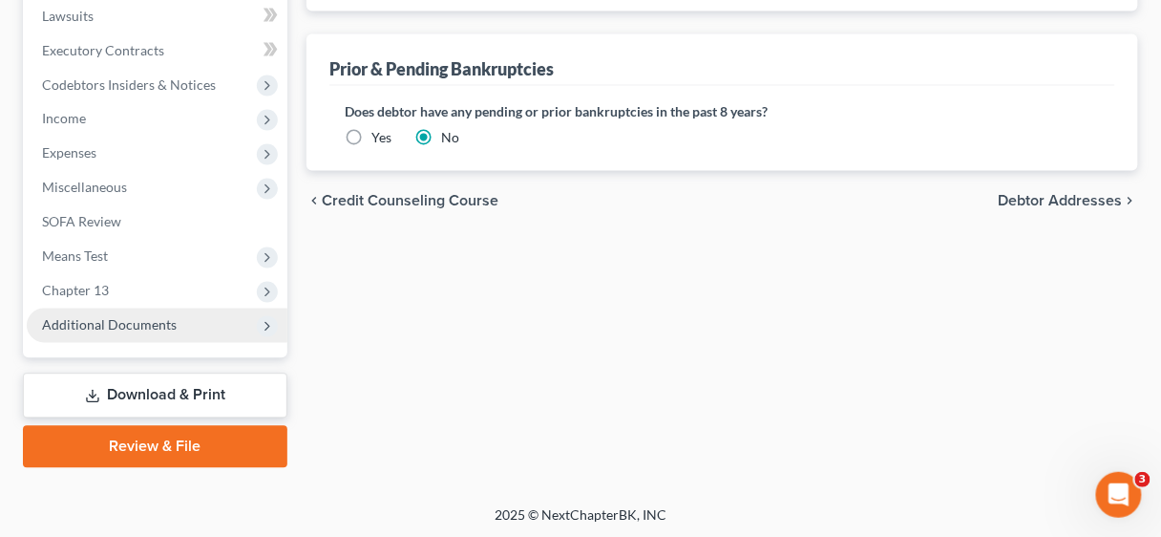
click at [129, 324] on span "Additional Documents" at bounding box center [109, 325] width 135 height 16
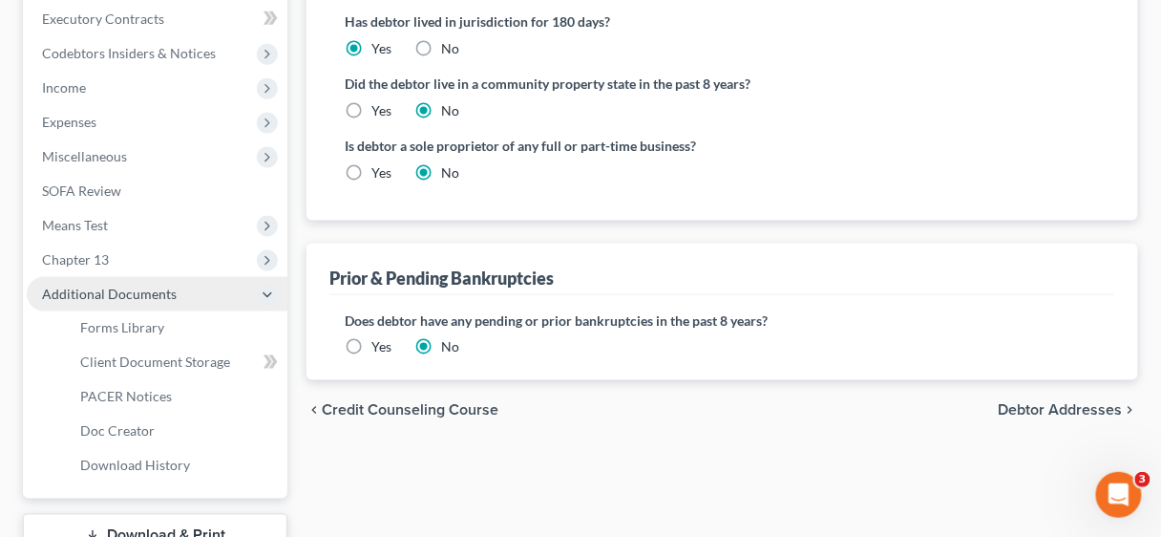
scroll to position [543, 0]
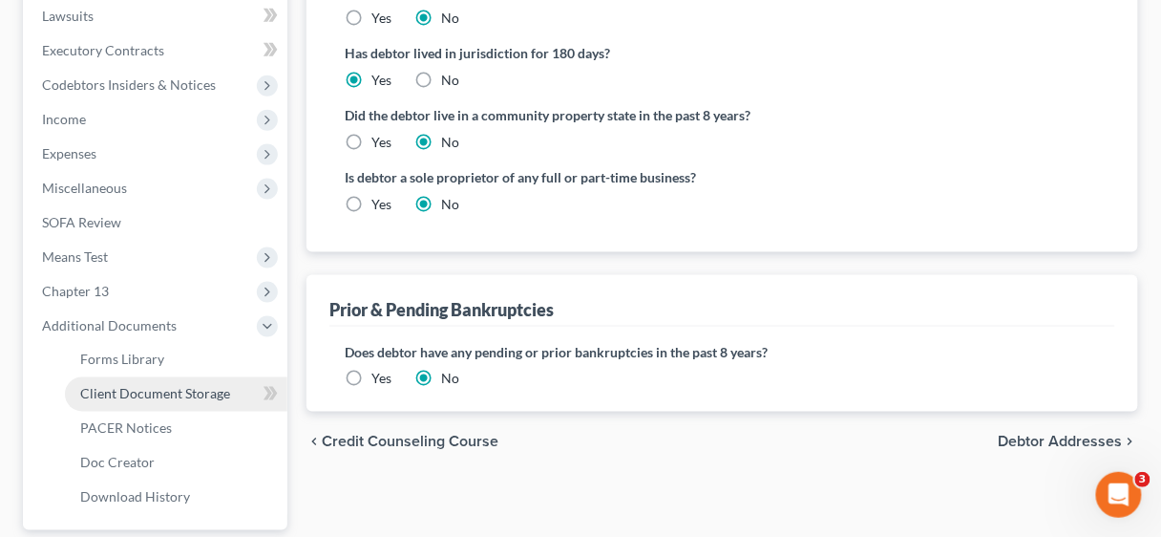
click at [164, 392] on span "Client Document Storage" at bounding box center [155, 394] width 150 height 16
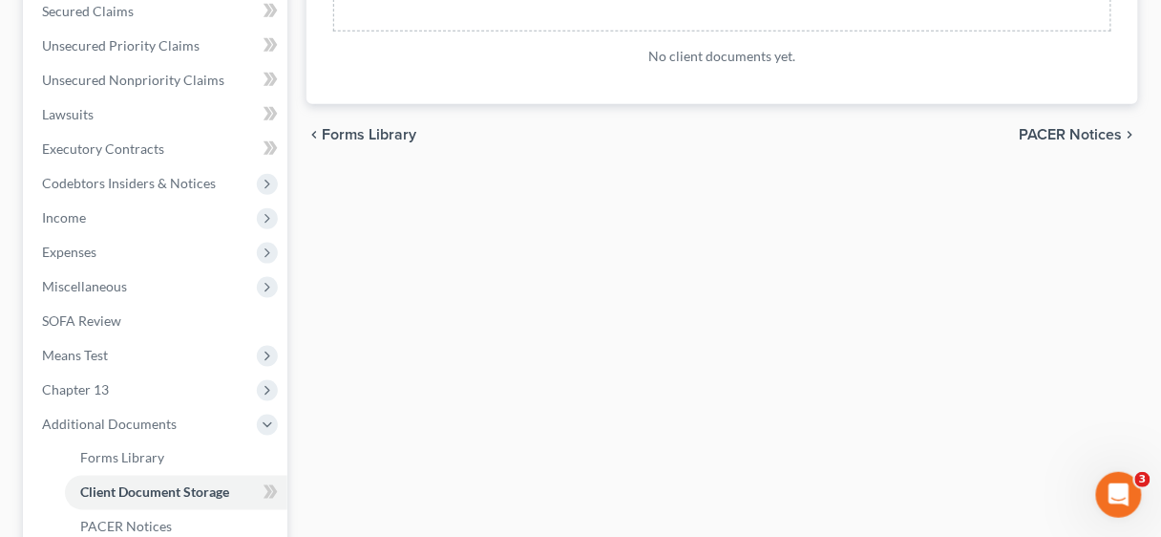
scroll to position [688, 0]
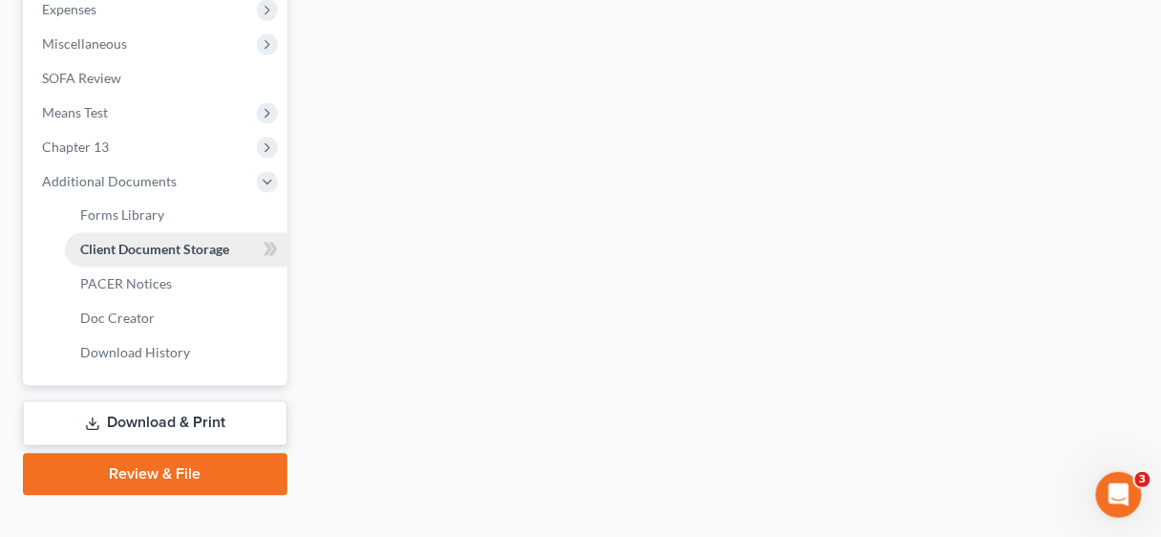
click at [176, 242] on span "Client Document Storage" at bounding box center [154, 250] width 149 height 16
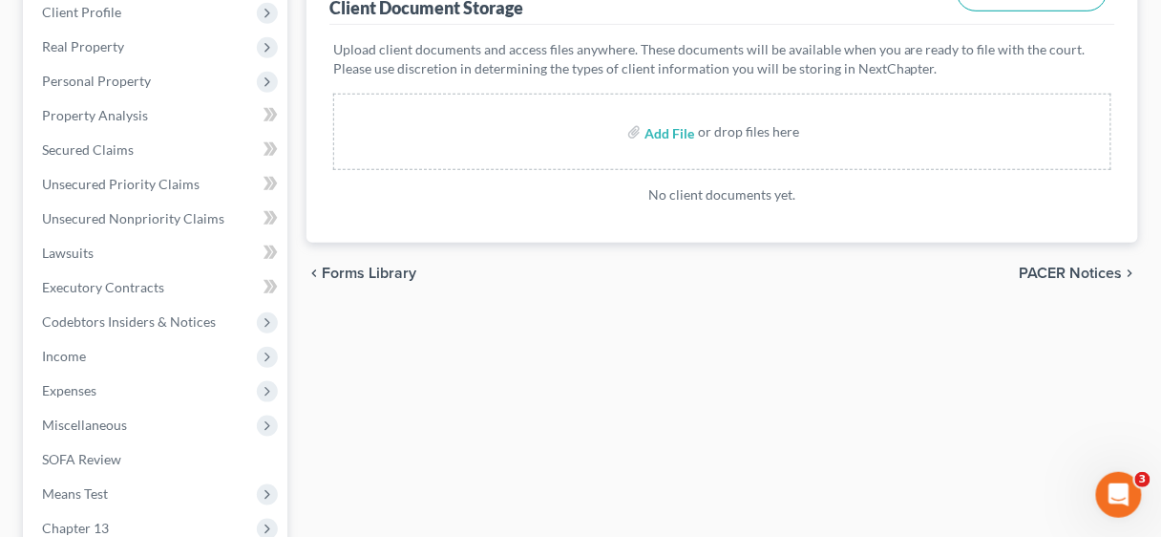
scroll to position [306, 0]
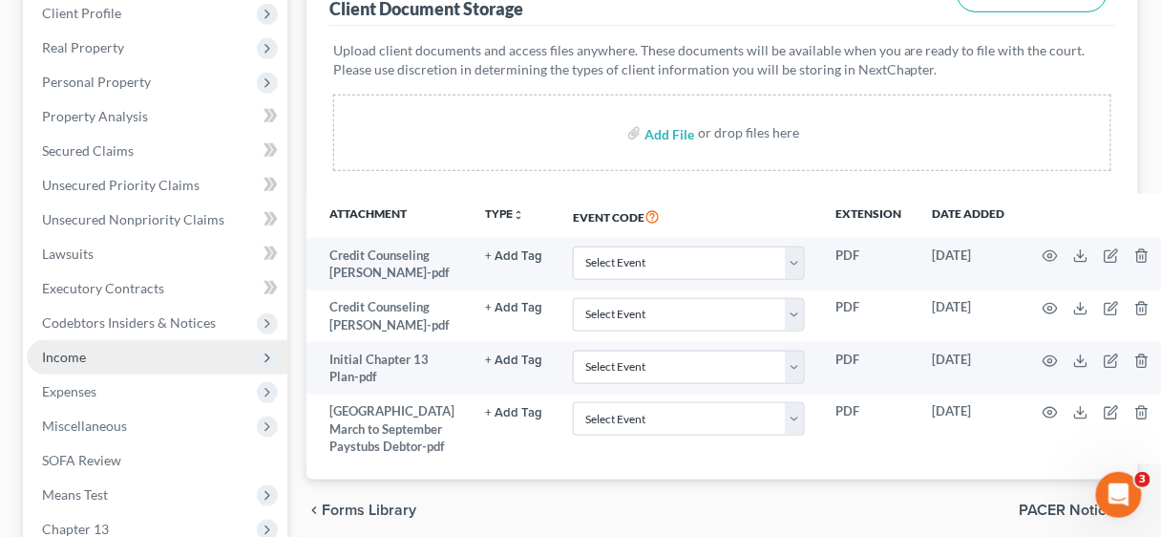
click at [71, 350] on span "Income" at bounding box center [64, 357] width 44 height 16
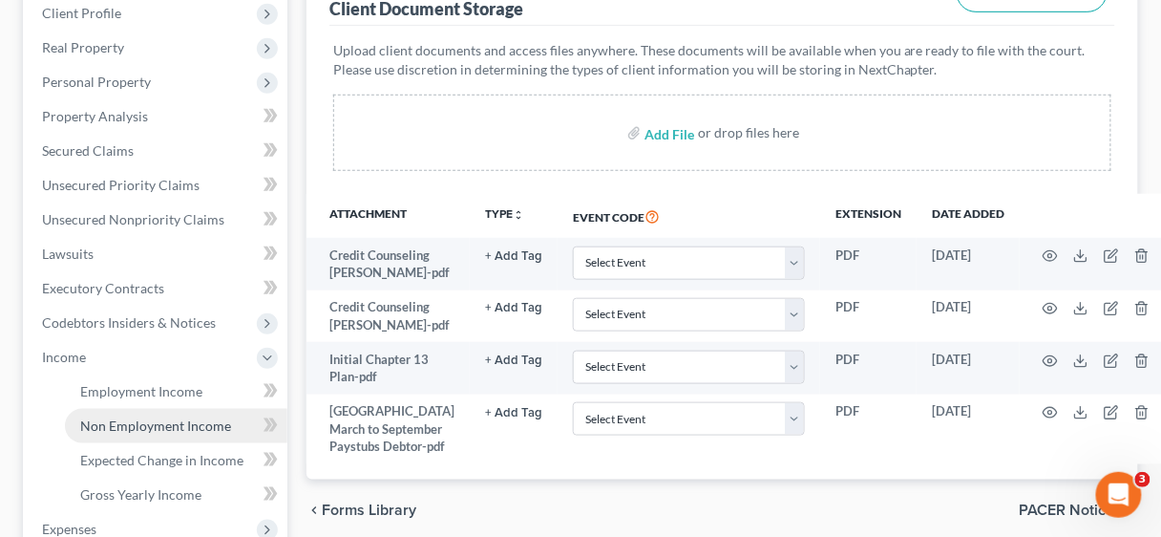
click at [155, 418] on span "Non Employment Income" at bounding box center [155, 425] width 151 height 16
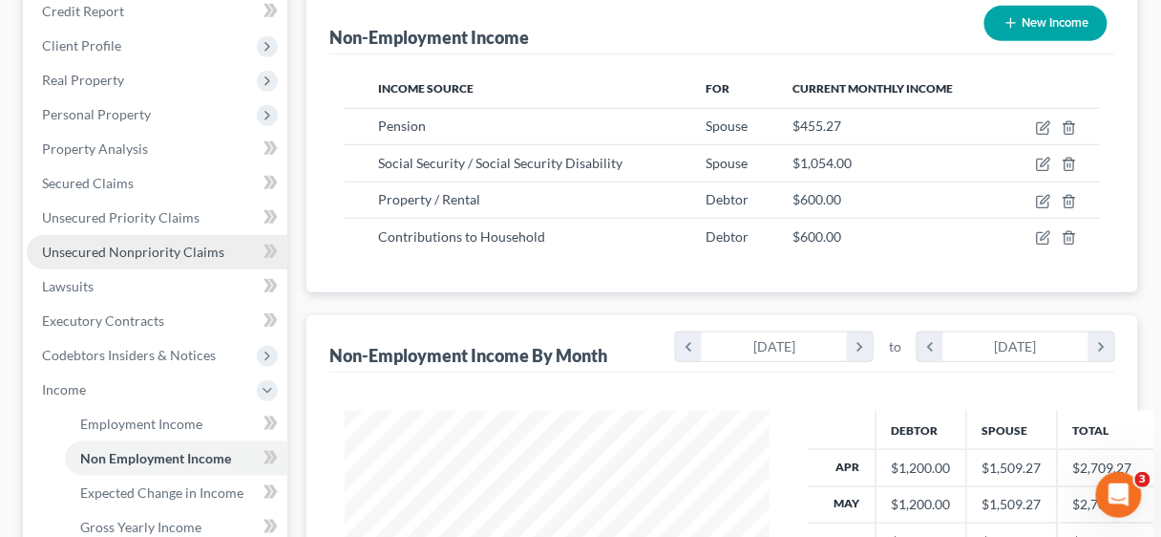
scroll to position [306, 0]
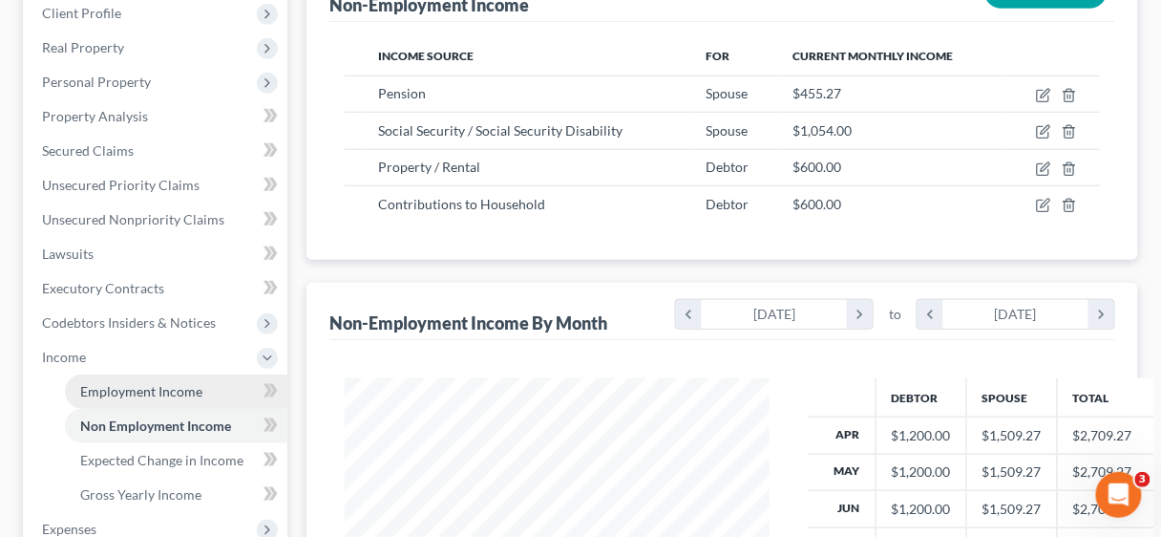
click at [156, 383] on span "Employment Income" at bounding box center [141, 391] width 122 height 16
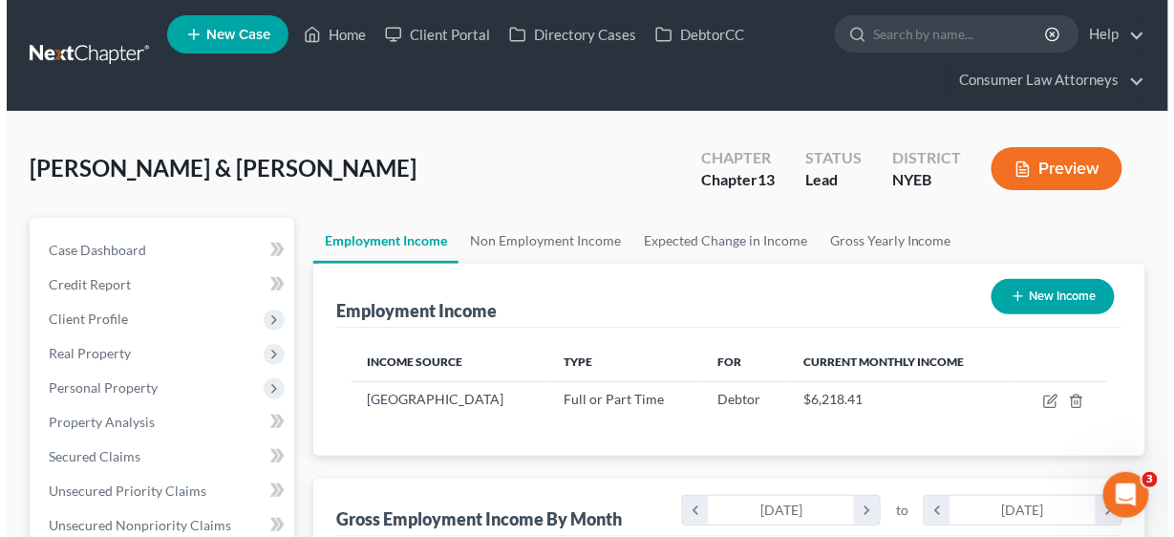
scroll to position [339, 463]
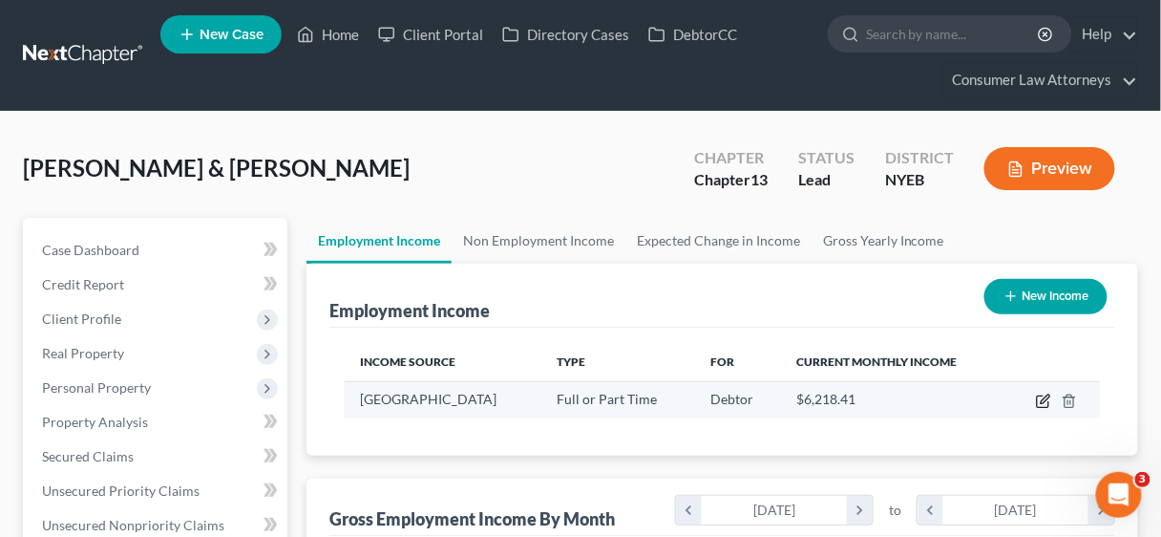
click at [1045, 399] on icon "button" at bounding box center [1043, 400] width 15 height 15
select select "0"
select select "35"
select select "2"
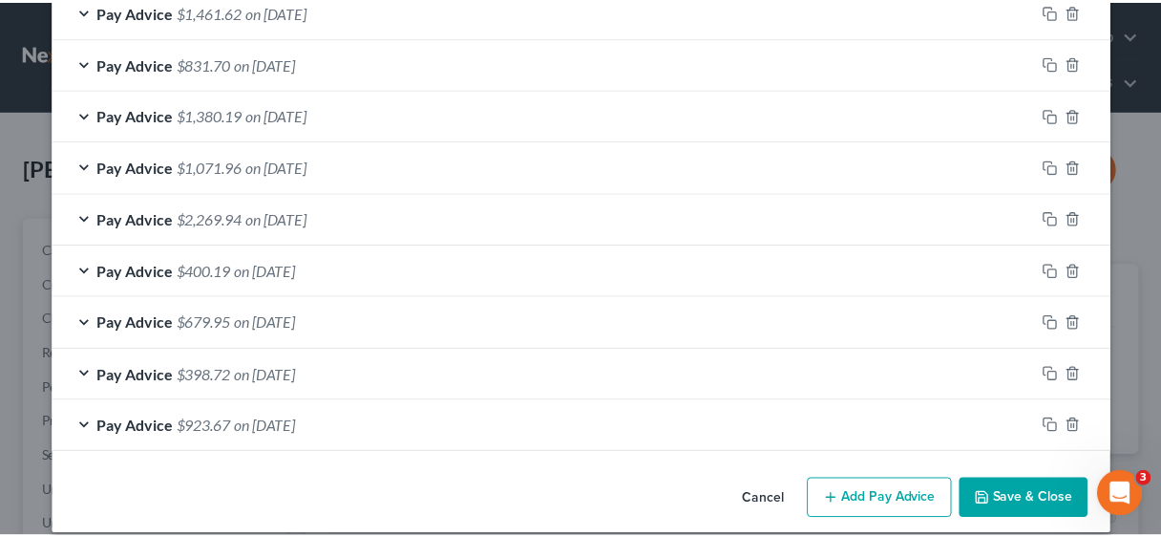
scroll to position [864, 0]
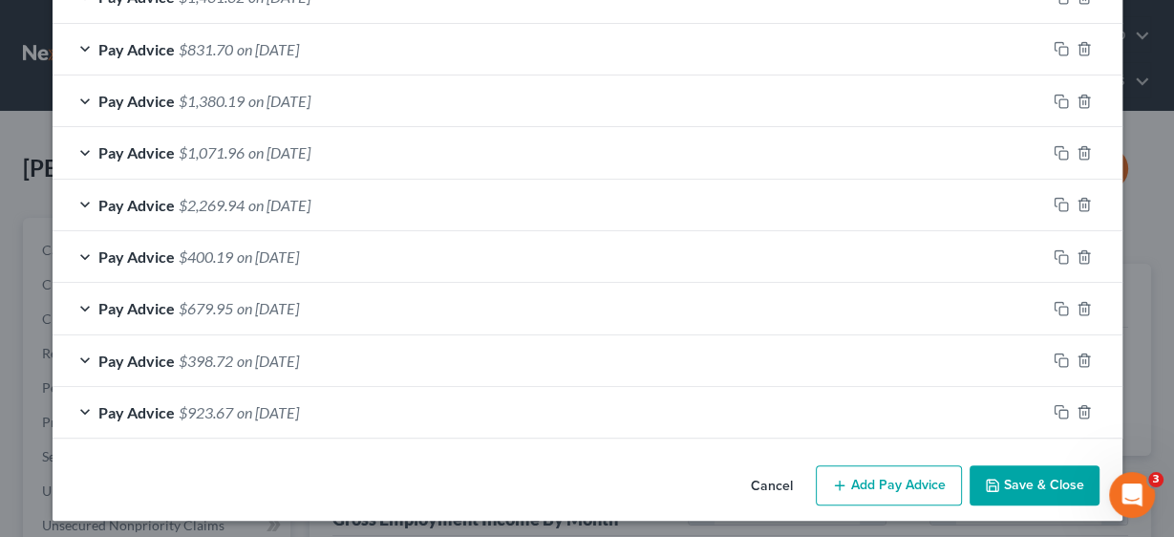
click at [1013, 466] on button "Save & Close" at bounding box center [1034, 485] width 130 height 40
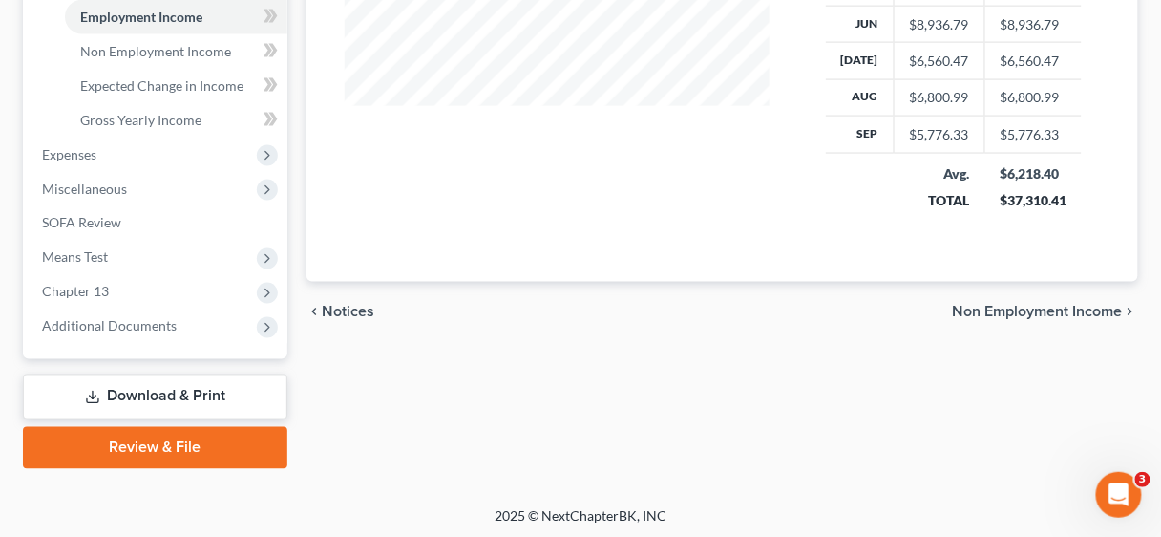
scroll to position [681, 0]
click at [190, 451] on link "Review & File" at bounding box center [155, 447] width 265 height 42
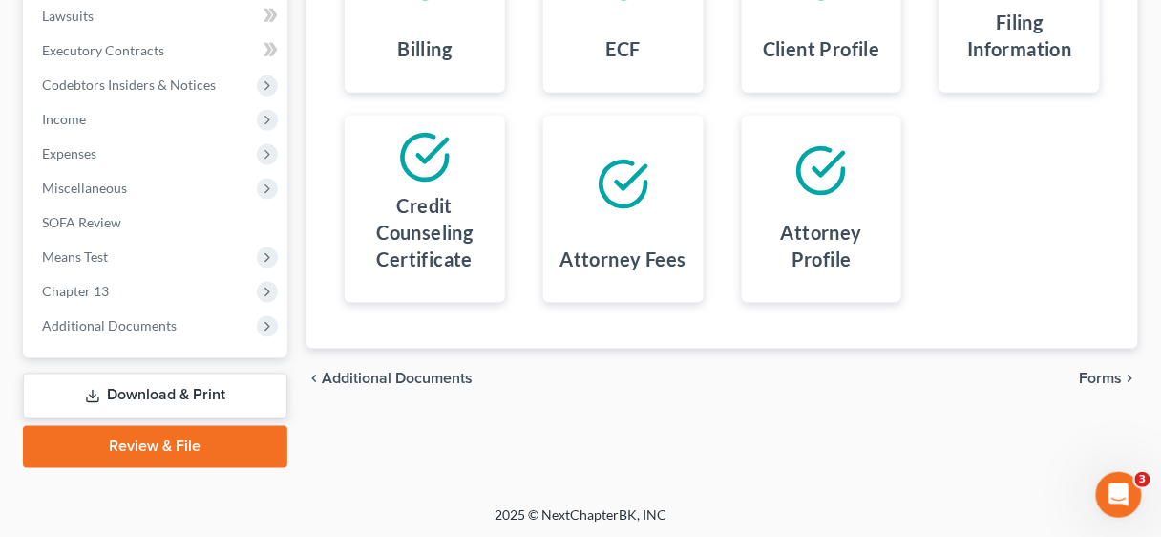
click at [136, 392] on link "Download & Print" at bounding box center [155, 395] width 265 height 45
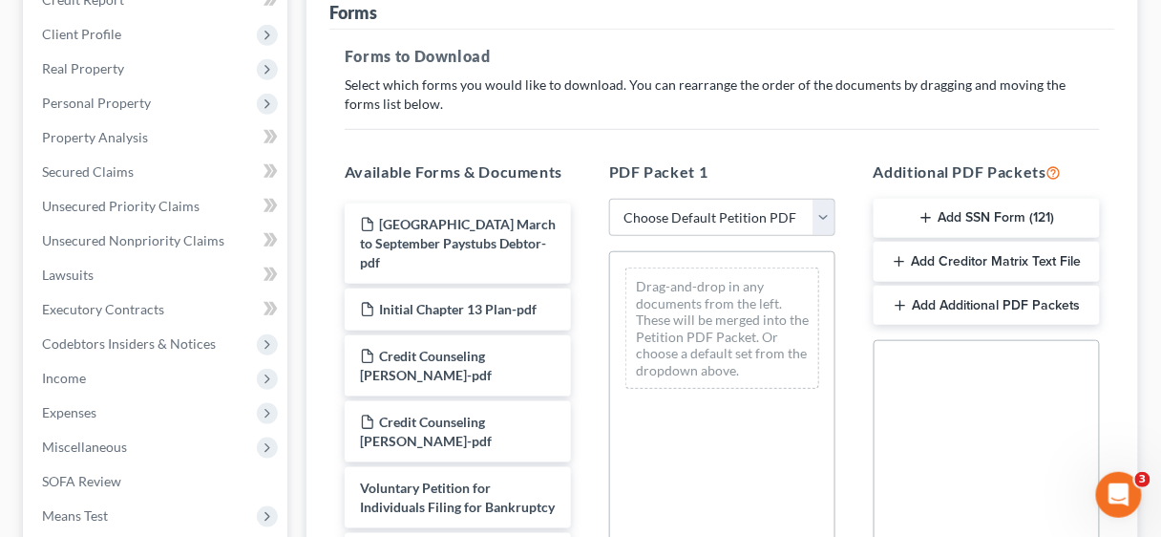
scroll to position [306, 0]
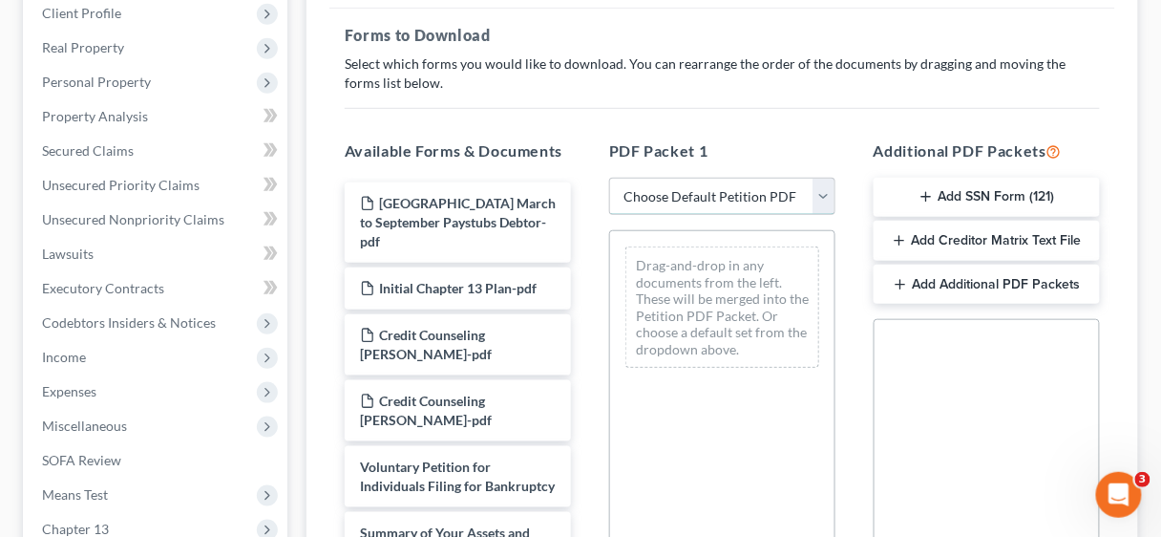
click at [826, 200] on select "Choose Default Petition PDF Packet Complete Bankruptcy Petition (all forms and …" at bounding box center [722, 197] width 226 height 38
select select "0"
click at [609, 178] on select "Choose Default Petition PDF Packet Complete Bankruptcy Petition (all forms and …" at bounding box center [722, 197] width 226 height 38
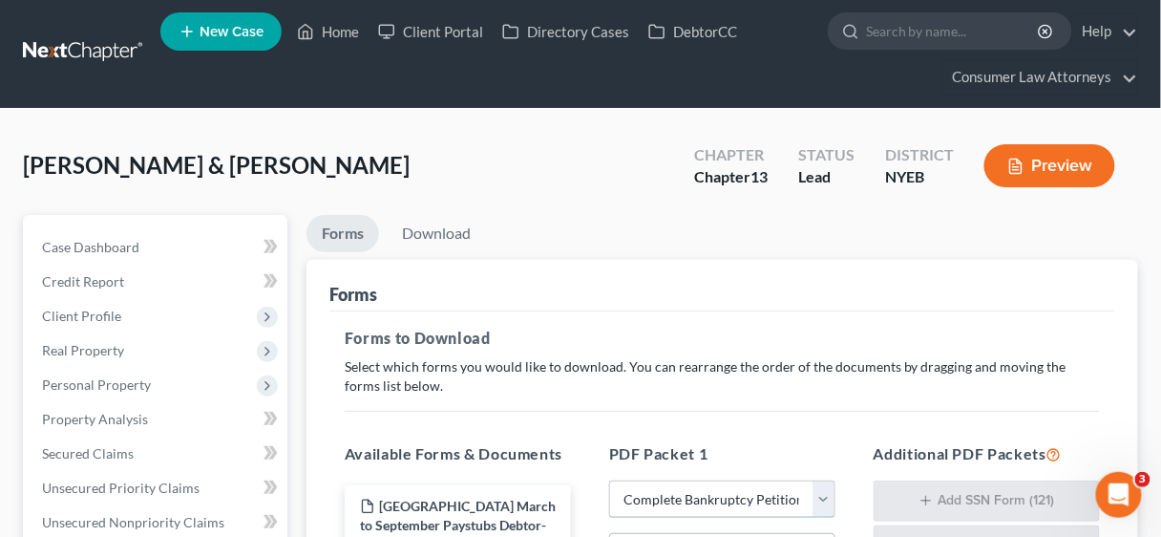
scroll to position [0, 0]
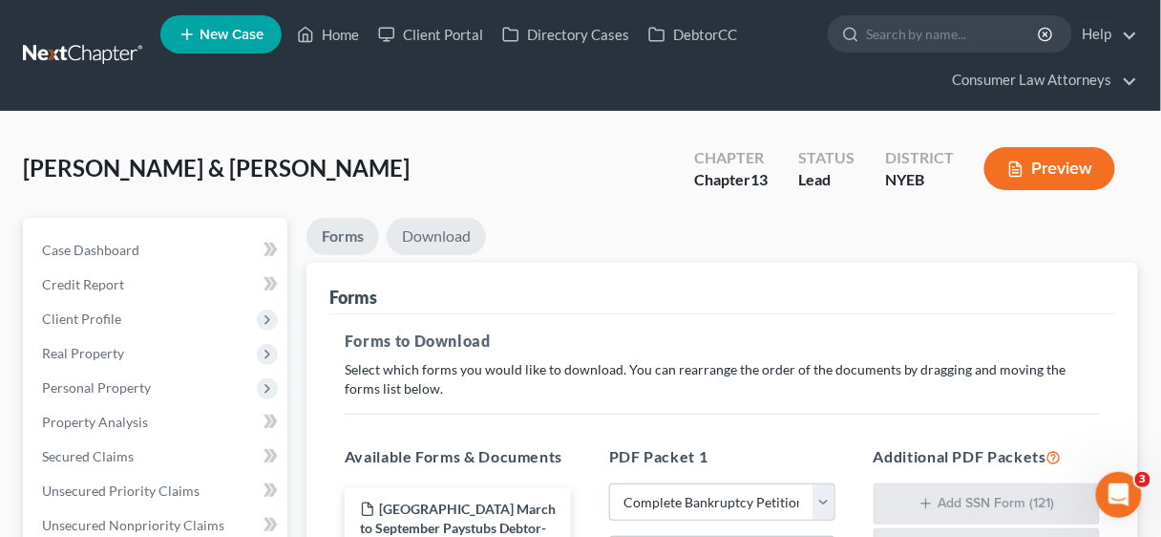
click at [440, 235] on link "Download" at bounding box center [436, 236] width 99 height 37
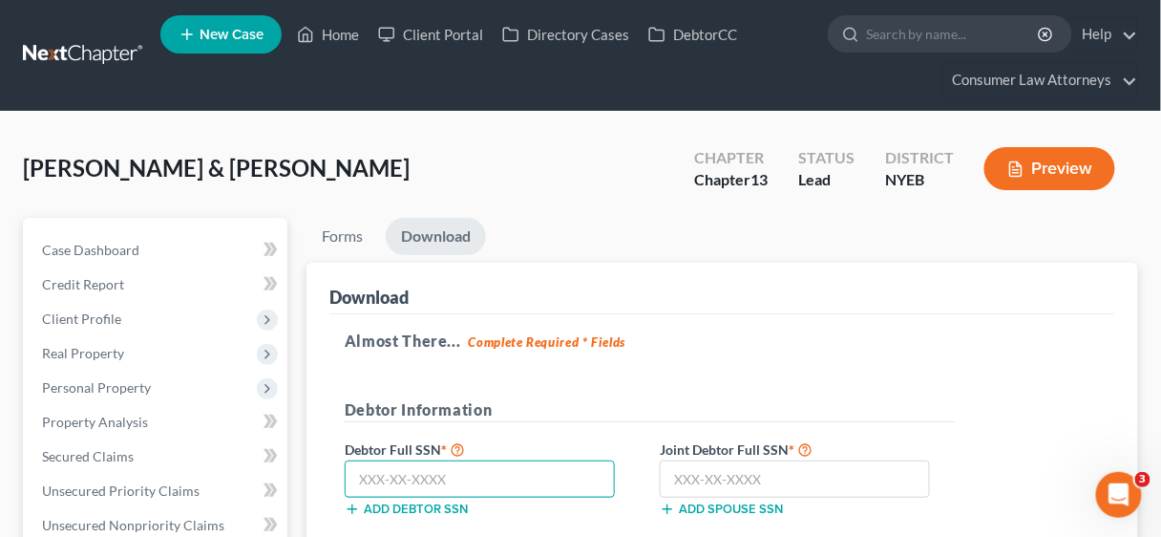
click at [525, 470] on input "text" at bounding box center [480, 479] width 270 height 38
click at [400, 477] on input "text" at bounding box center [480, 479] width 270 height 38
type input "068-90-5637"
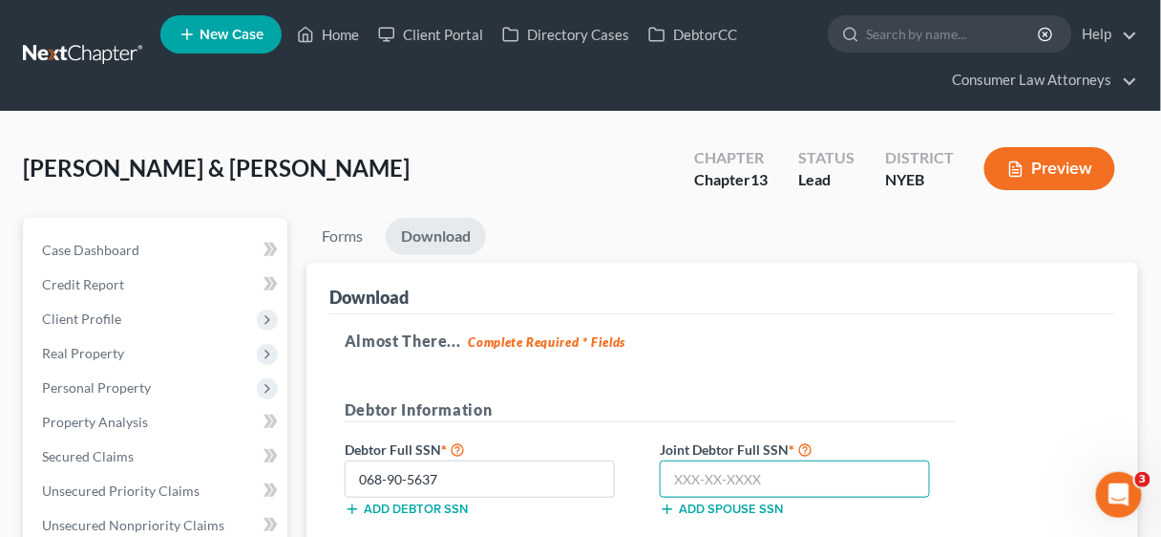
click at [732, 473] on input "text" at bounding box center [795, 479] width 270 height 38
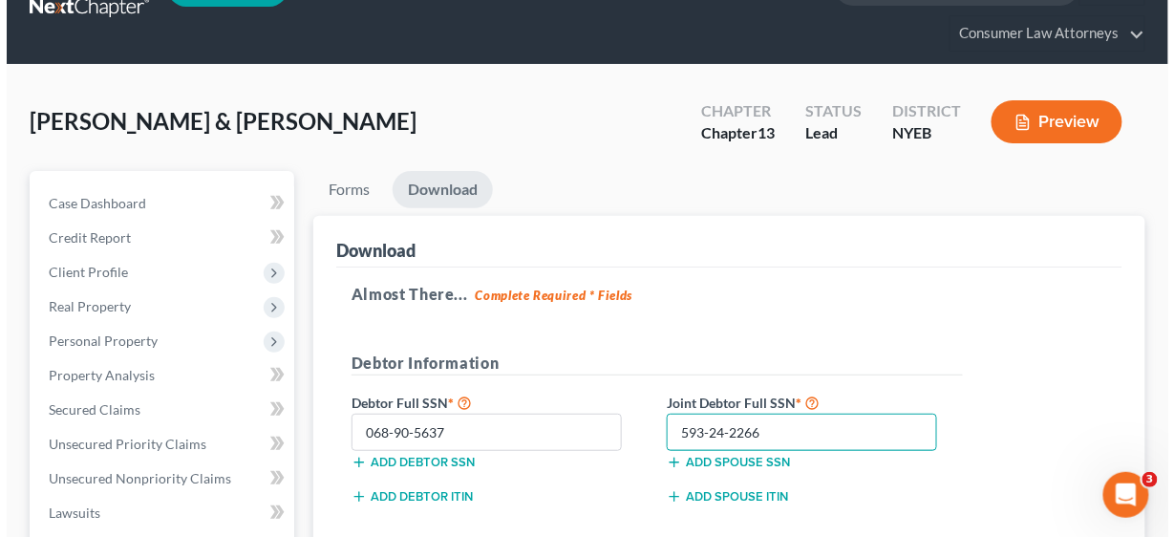
scroll to position [306, 0]
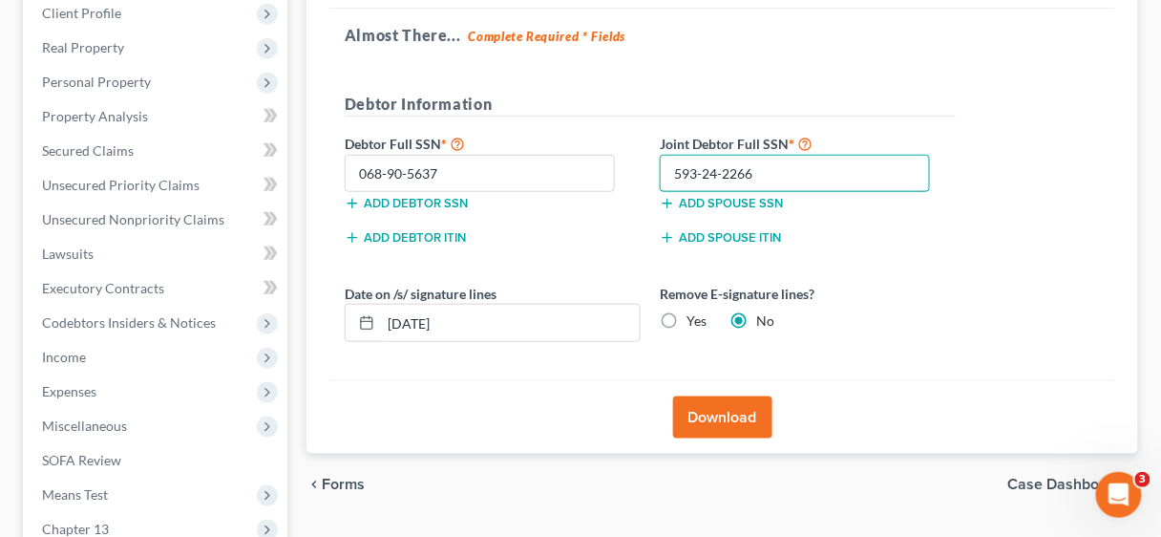
type input "593-24-2266"
click at [687, 318] on label "Yes" at bounding box center [697, 320] width 20 height 19
click at [694, 318] on input "Yes" at bounding box center [700, 317] width 12 height 12
radio input "true"
click at [738, 414] on button "Download" at bounding box center [722, 417] width 99 height 42
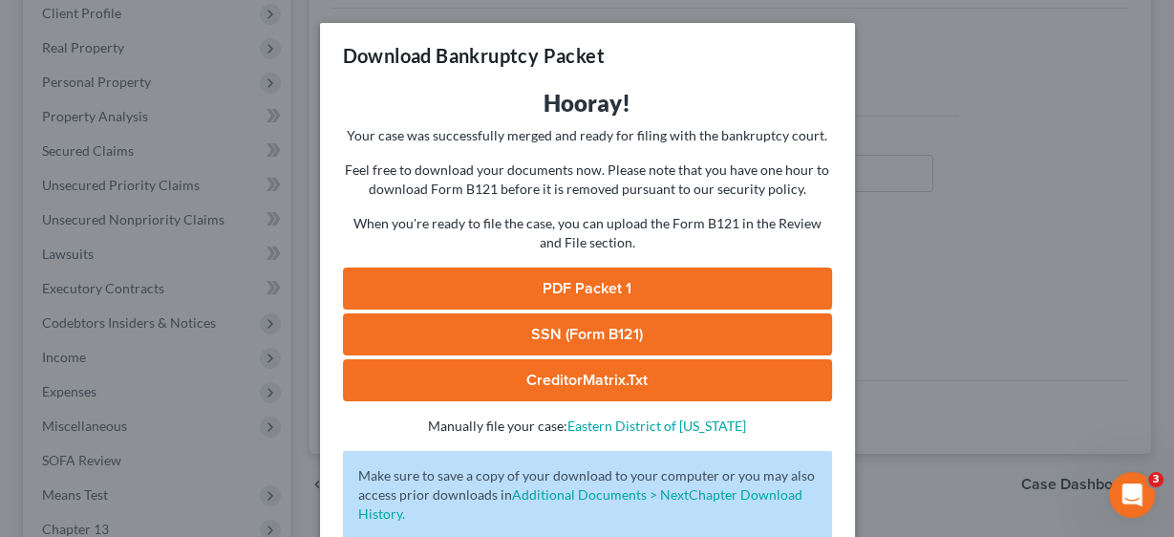
click at [640, 287] on link "PDF Packet 1" at bounding box center [587, 288] width 489 height 42
click at [626, 335] on link "SSN (Form B121)" at bounding box center [587, 334] width 489 height 42
click at [606, 372] on link "CreditorMatrix.txt" at bounding box center [587, 380] width 489 height 42
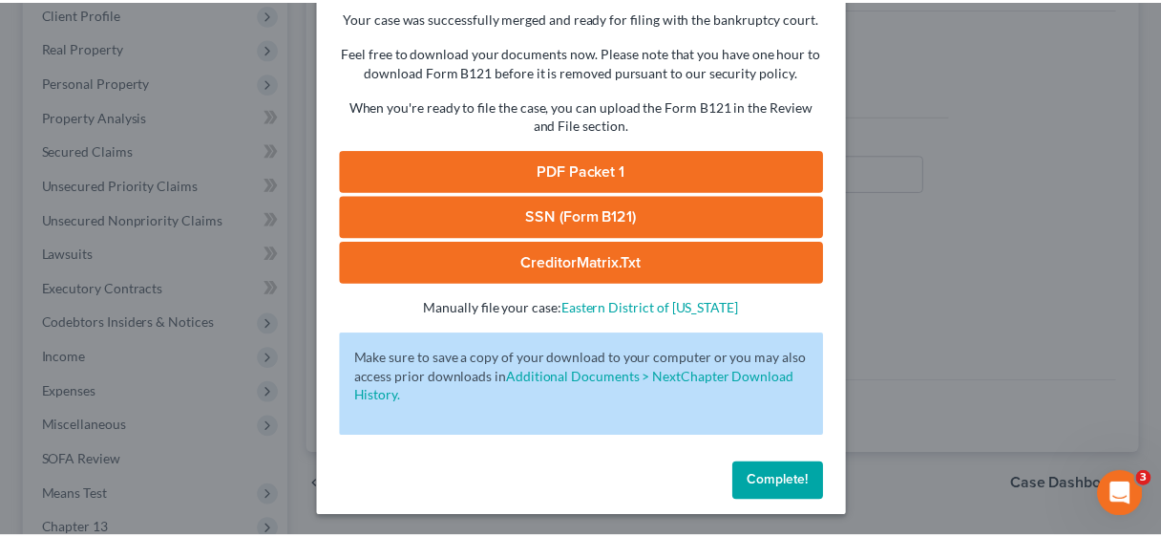
scroll to position [118, 0]
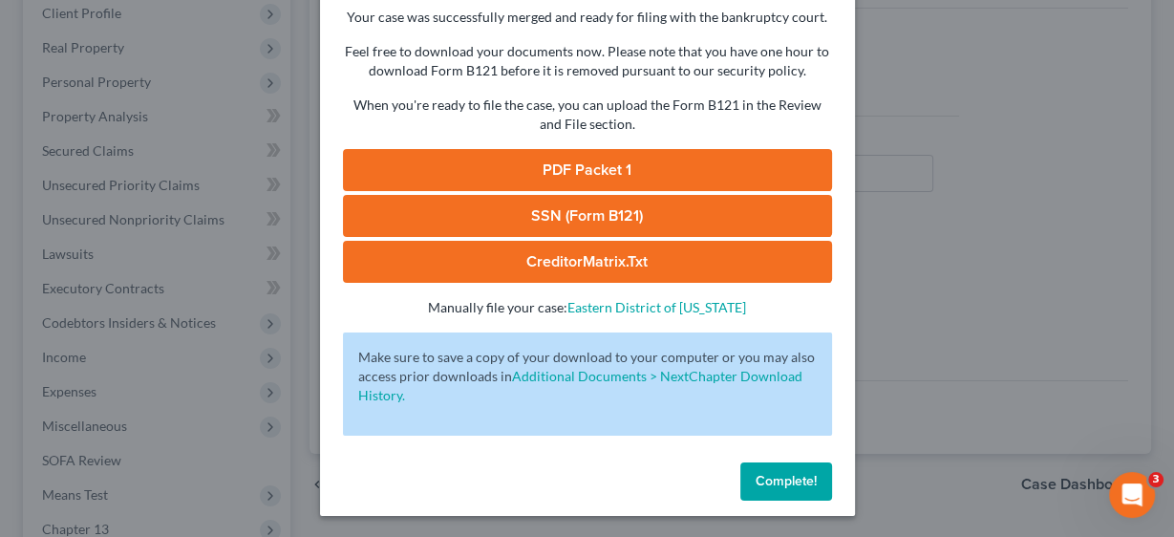
click at [760, 479] on span "Complete!" at bounding box center [785, 481] width 61 height 16
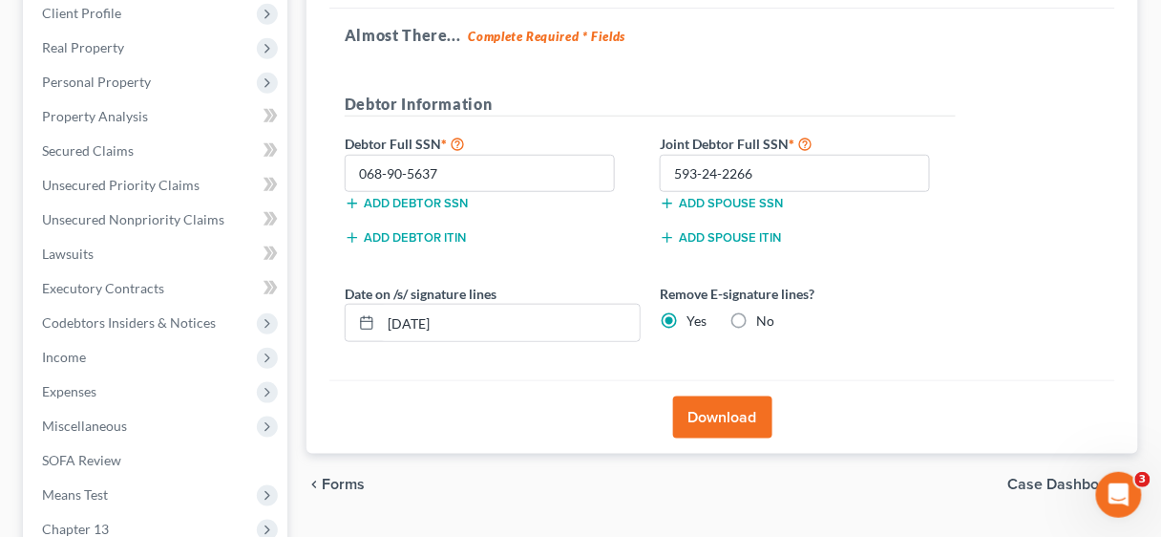
click at [756, 316] on label "No" at bounding box center [765, 320] width 18 height 19
click at [764, 316] on input "No" at bounding box center [770, 317] width 12 height 12
radio input "true"
radio input "false"
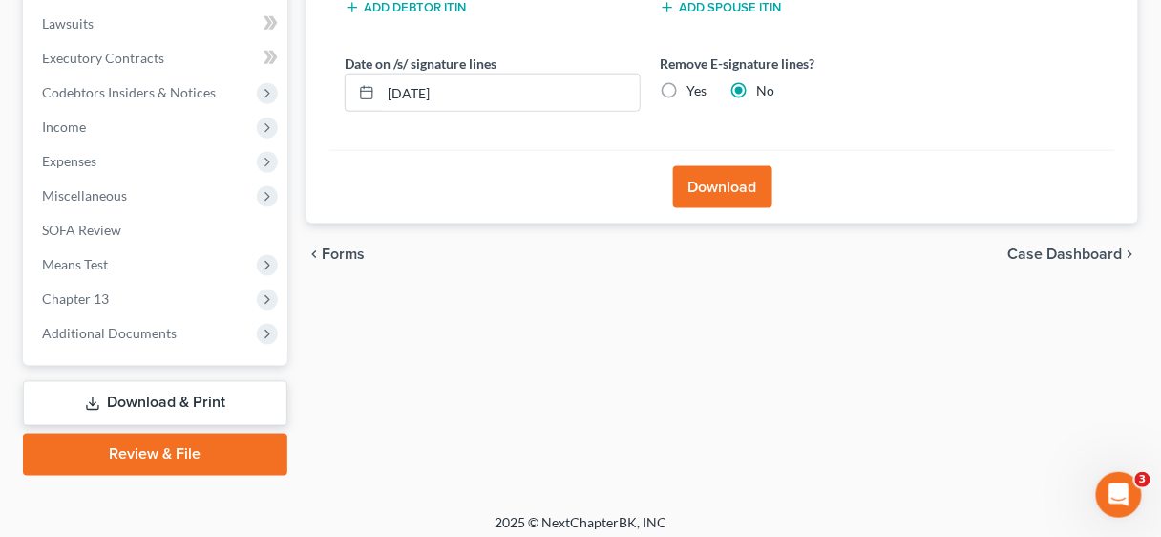
scroll to position [543, 0]
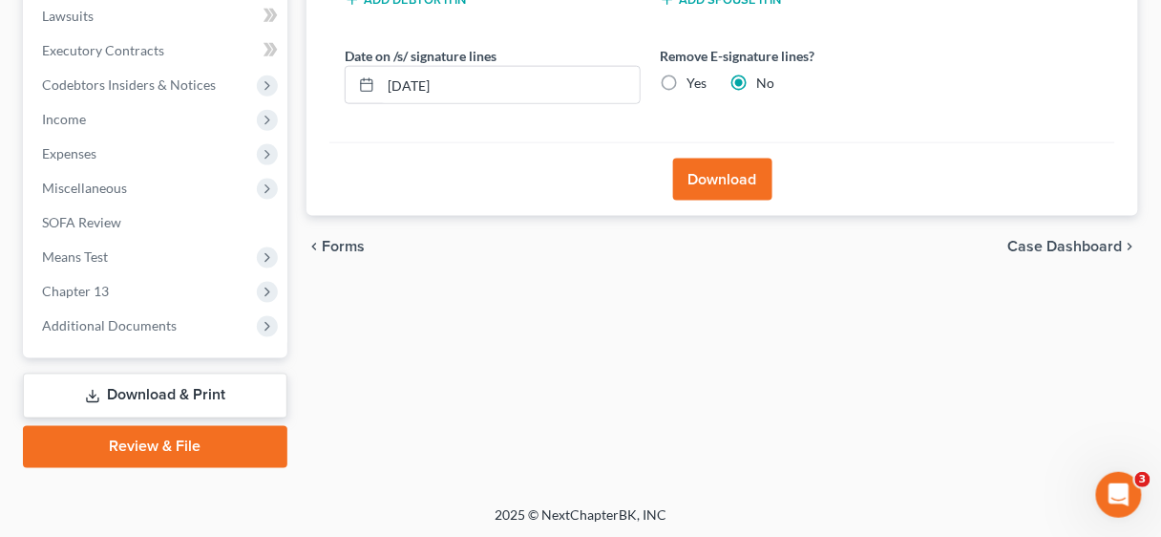
click at [131, 439] on link "Review & File" at bounding box center [155, 447] width 265 height 42
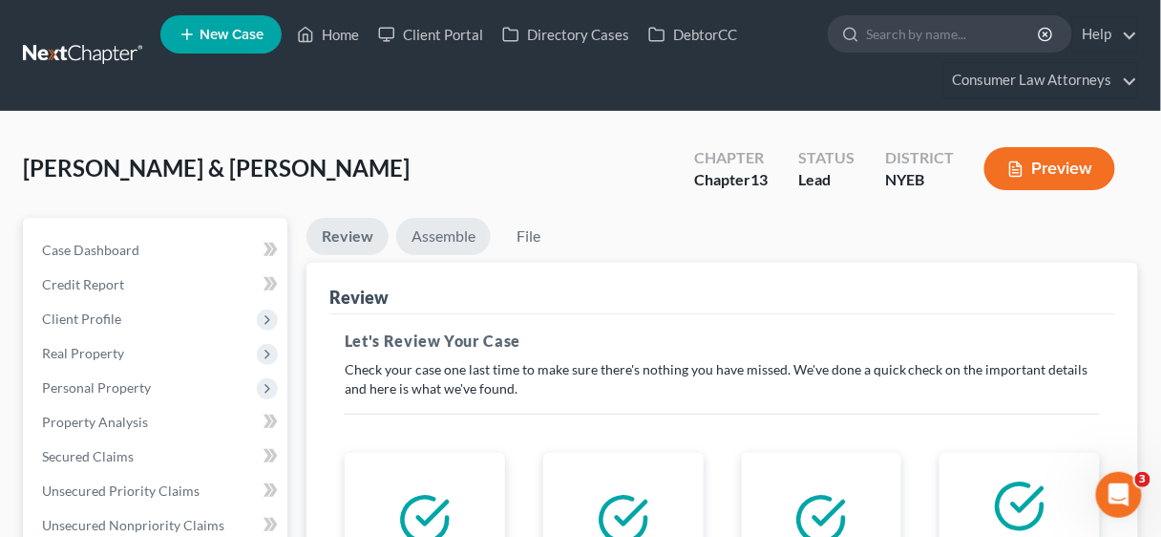
click at [449, 239] on link "Assemble" at bounding box center [443, 236] width 95 height 37
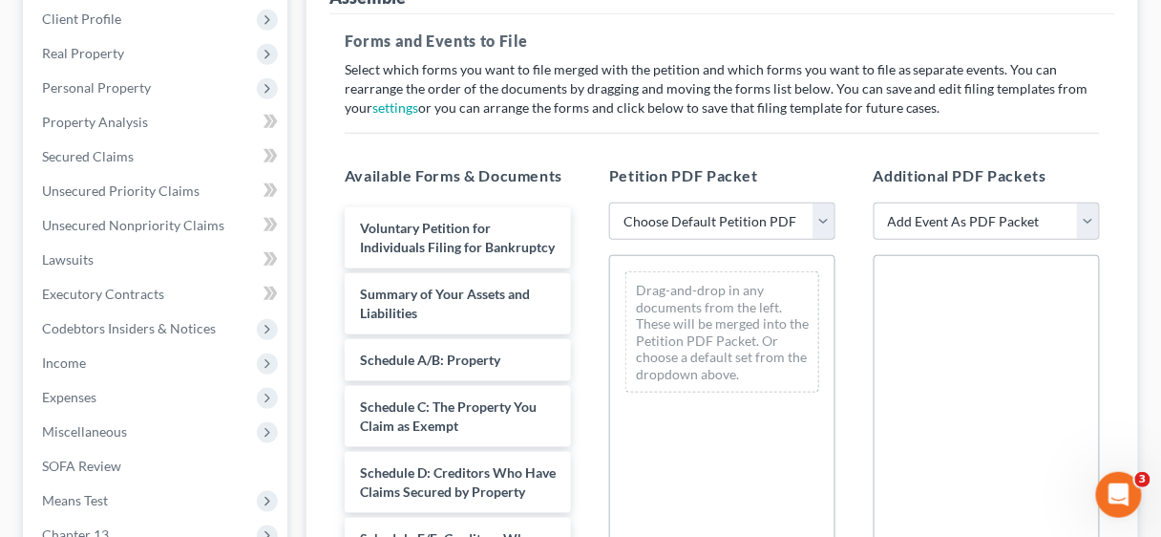
scroll to position [306, 0]
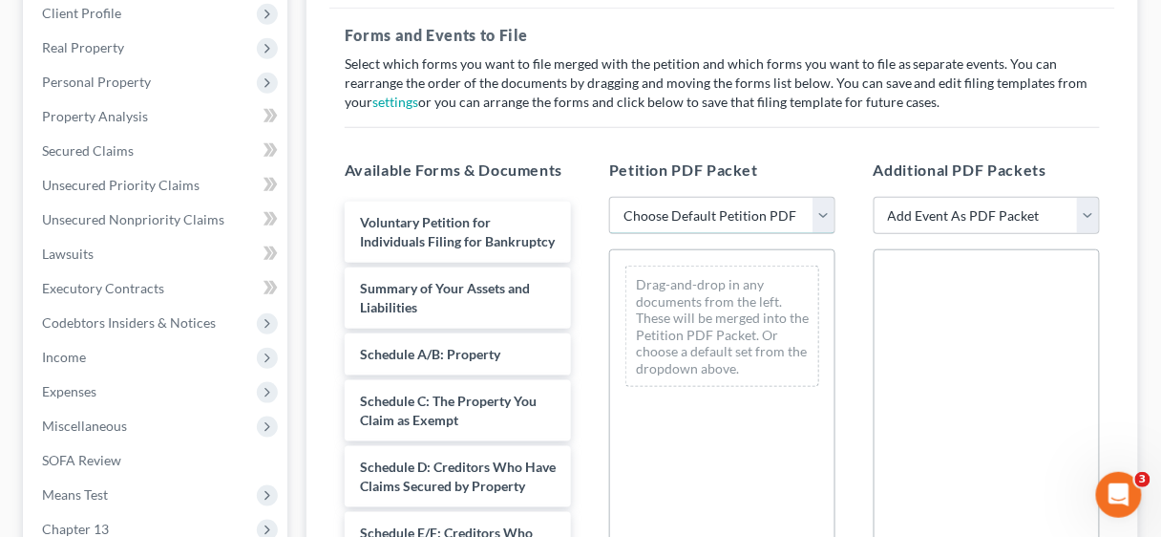
click at [825, 210] on select "Choose Default Petition PDF Packet Complete Bankruptcy Petition (all forms and …" at bounding box center [722, 216] width 226 height 38
select select "0"
click at [609, 197] on select "Choose Default Petition PDF Packet Complete Bankruptcy Petition (all forms and …" at bounding box center [722, 216] width 226 height 38
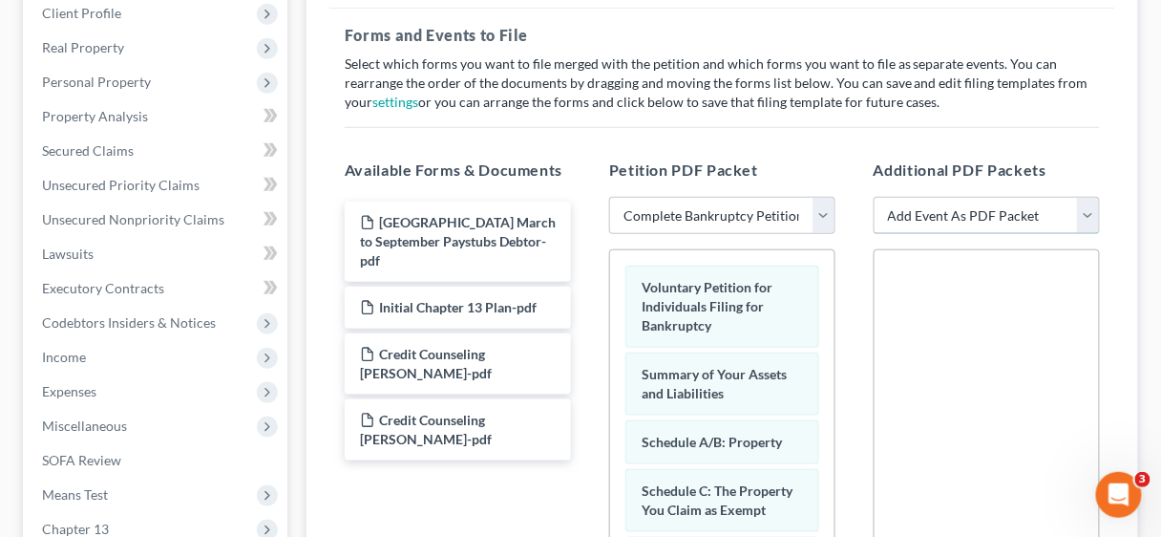
click at [1085, 211] on select "Add Event As PDF Packet Certificate of Credit Counseling Employee Income Record…" at bounding box center [987, 216] width 226 height 38
click at [1092, 217] on select "Add Event As PDF Packet Certificate of Credit Counseling Employee Income Record…" at bounding box center [987, 216] width 226 height 38
click at [1088, 211] on select "Add Event As PDF Packet Certificate of Credit Counseling Employee Income Record…" at bounding box center [987, 216] width 226 height 38
select select "2"
click at [874, 197] on select "Add Event As PDF Packet Certificate of Credit Counseling Employee Income Record…" at bounding box center [987, 216] width 226 height 38
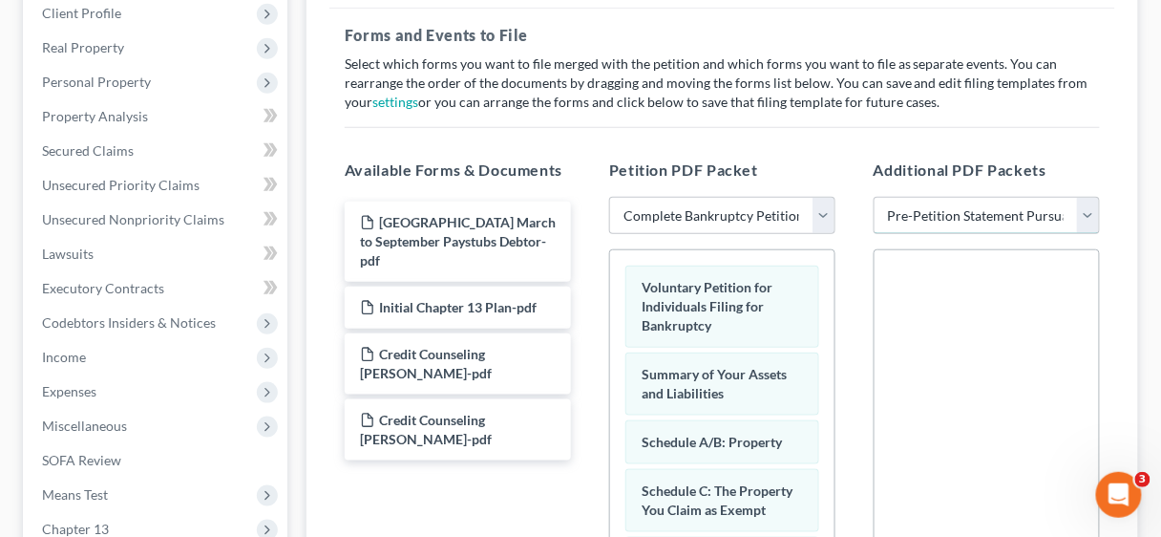
select select
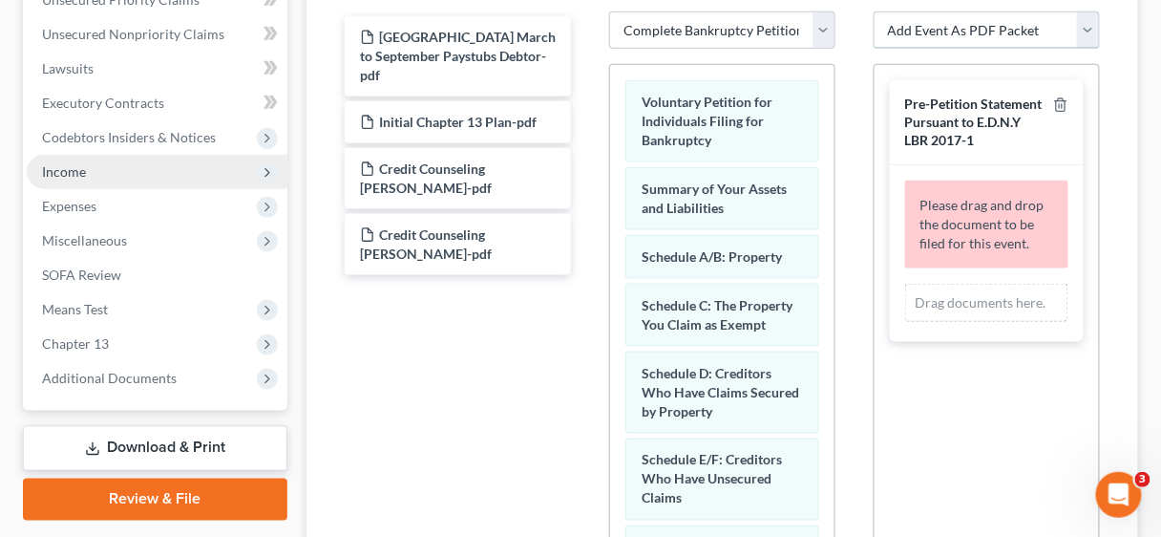
scroll to position [688, 0]
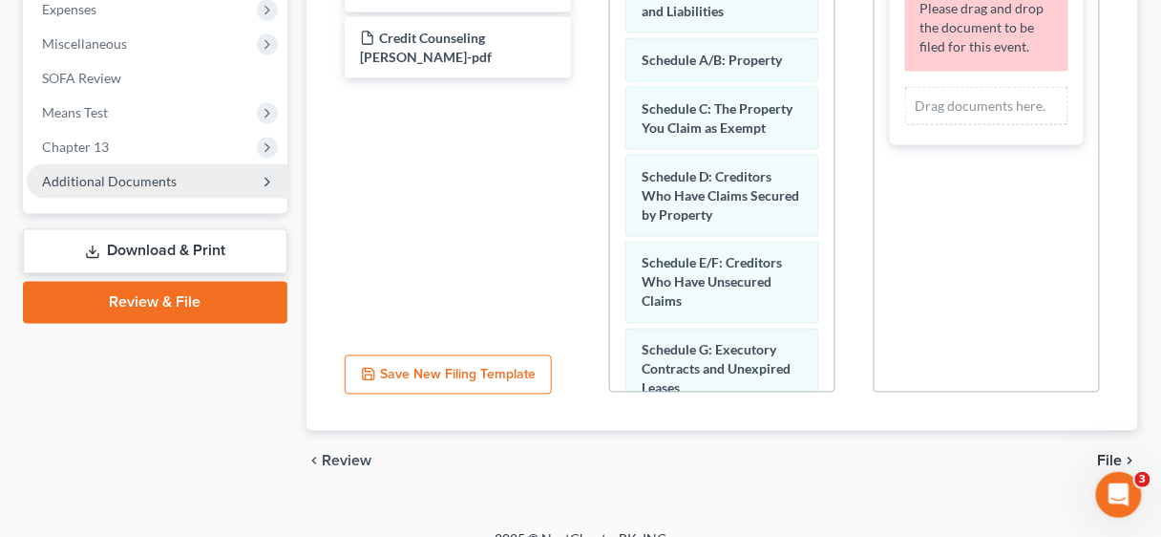
click at [138, 184] on span "Additional Documents" at bounding box center [109, 181] width 135 height 16
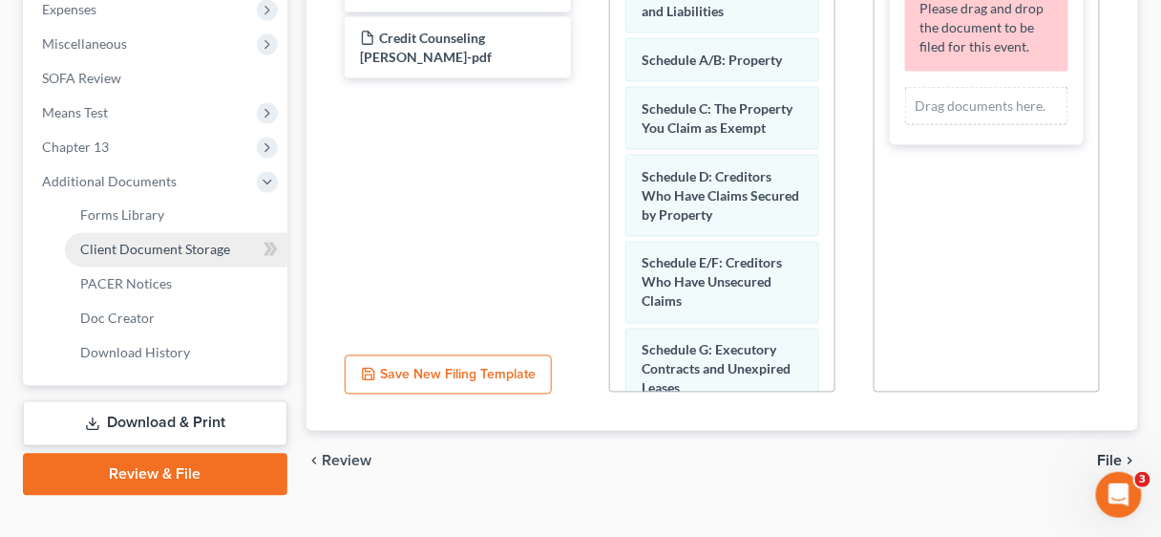
click at [178, 245] on span "Client Document Storage" at bounding box center [155, 250] width 150 height 16
